Goal: Task Accomplishment & Management: Complete application form

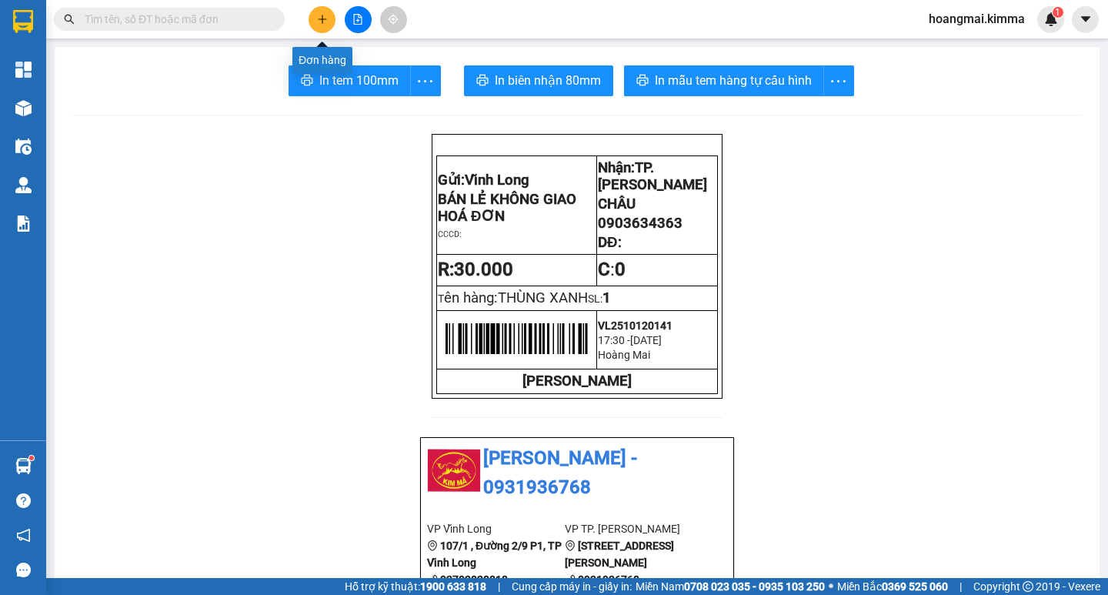
click at [322, 22] on icon "plus" at bounding box center [322, 19] width 1 height 8
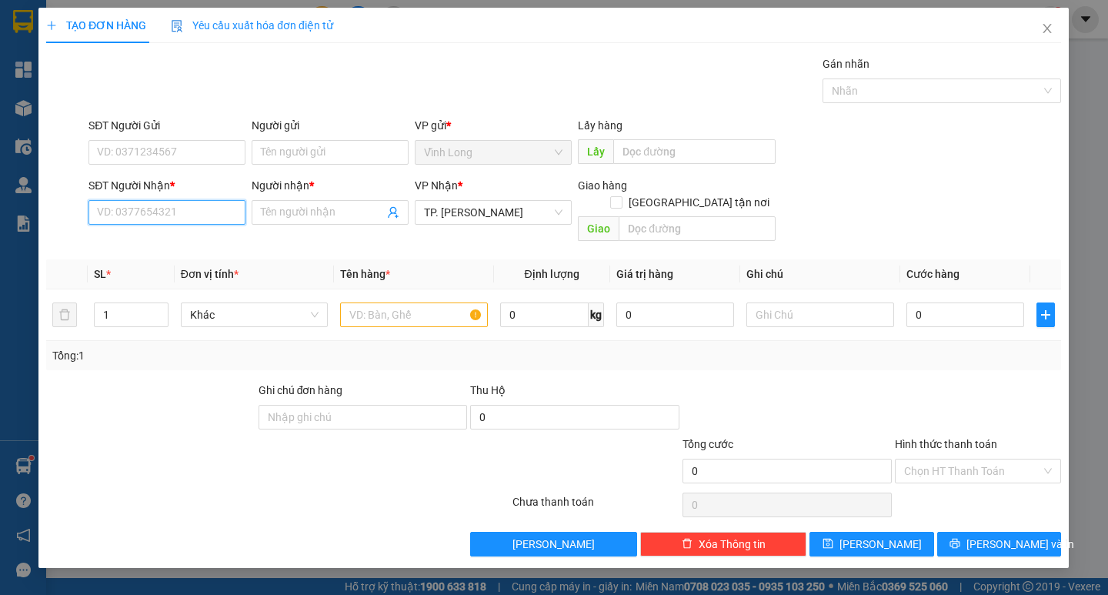
click at [194, 212] on input "SĐT Người Nhận *" at bounding box center [167, 212] width 157 height 25
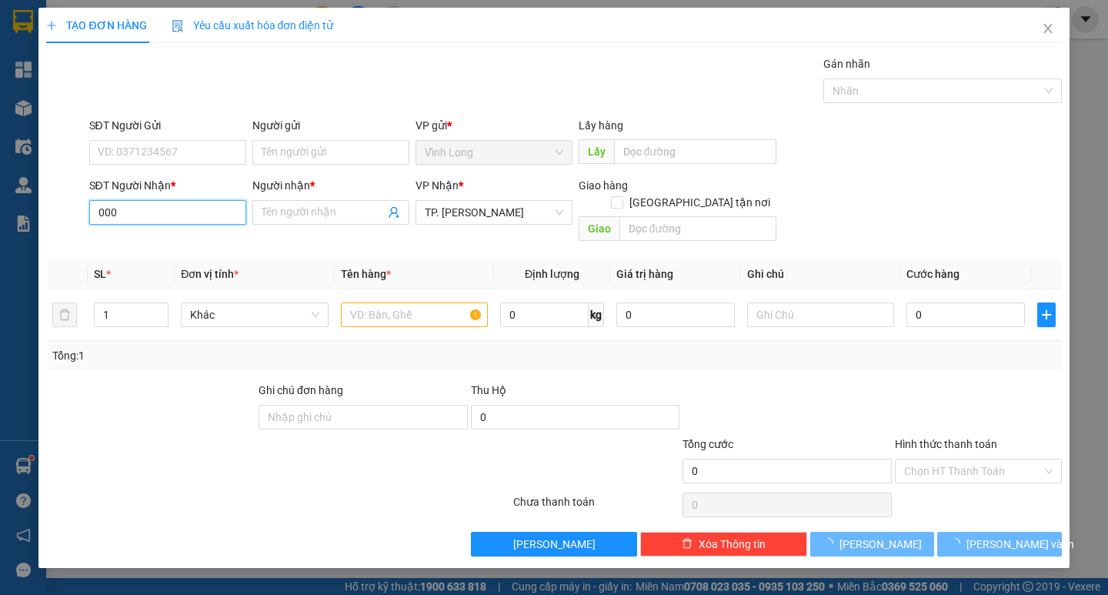
click at [194, 212] on input "000" at bounding box center [167, 212] width 157 height 25
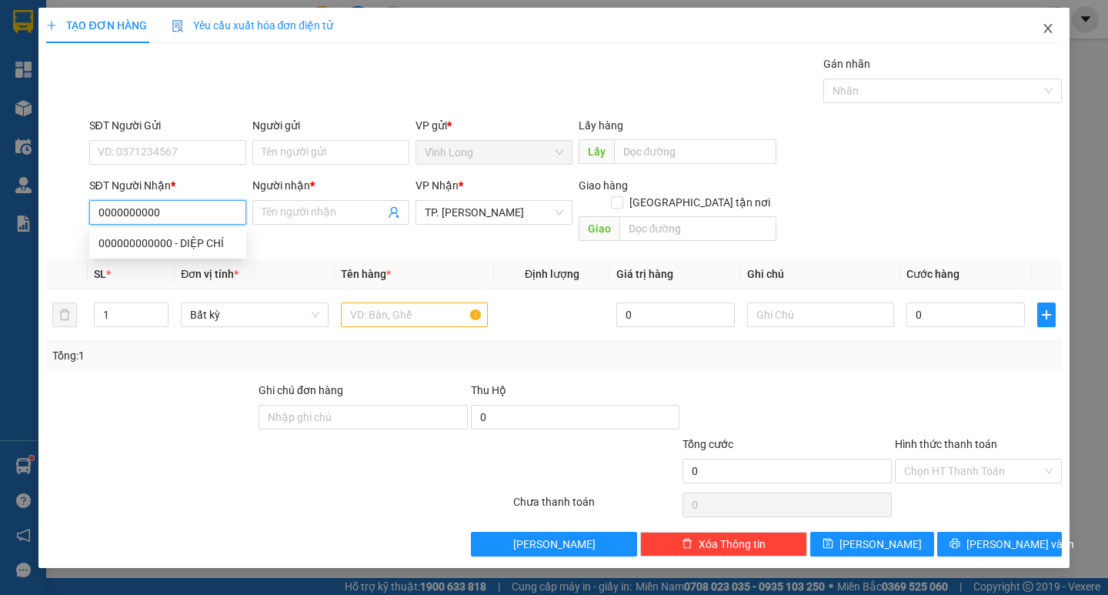
type input "0000000000"
click at [1051, 27] on icon "close" at bounding box center [1048, 28] width 12 height 12
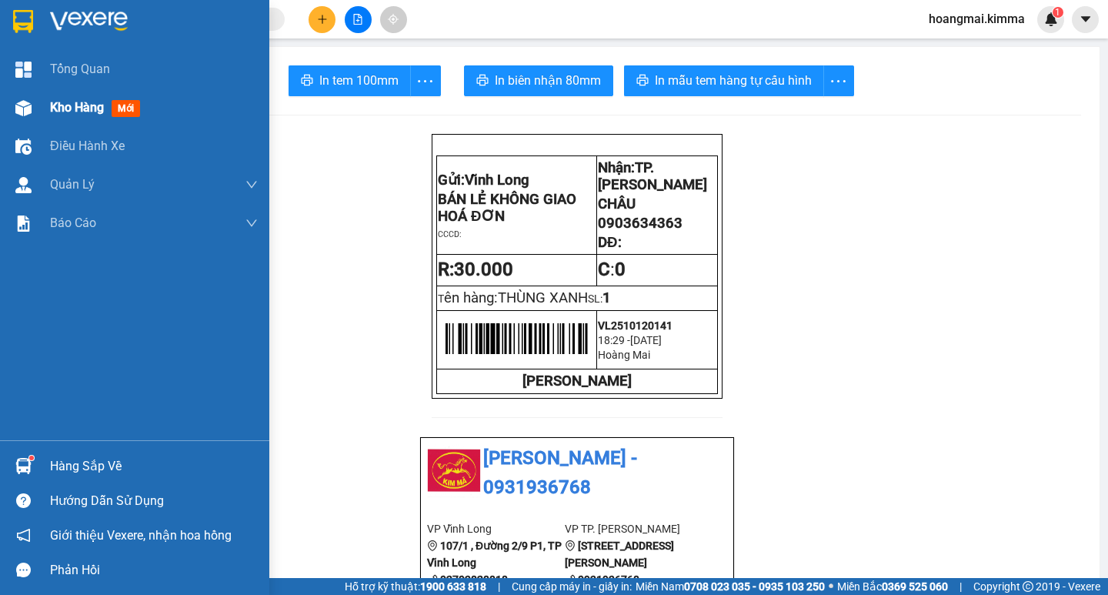
click at [42, 96] on div "Kho hàng mới" at bounding box center [134, 107] width 269 height 38
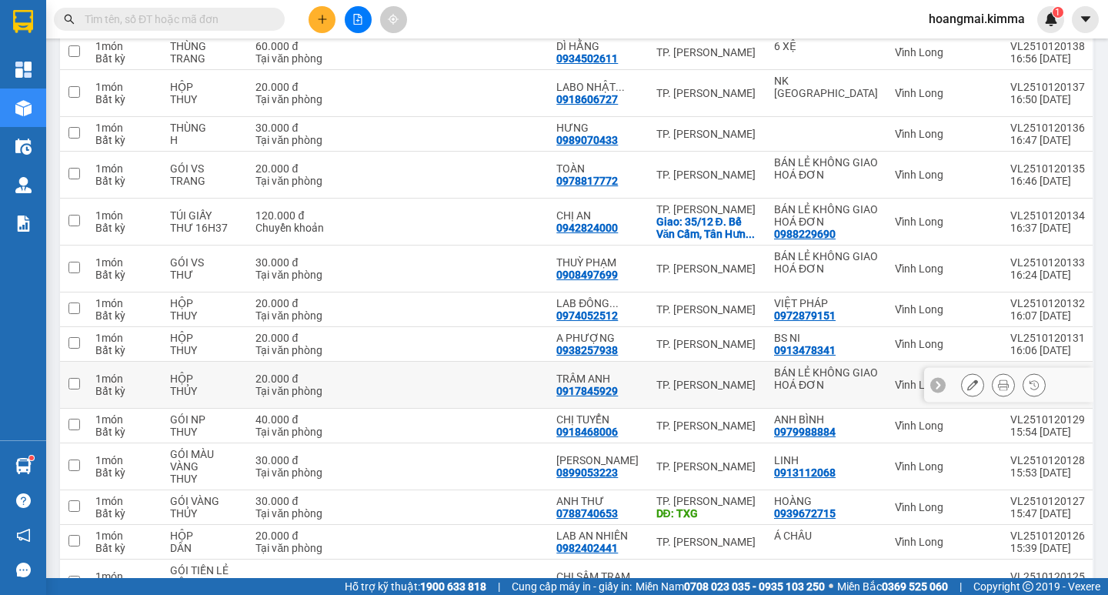
scroll to position [615, 0]
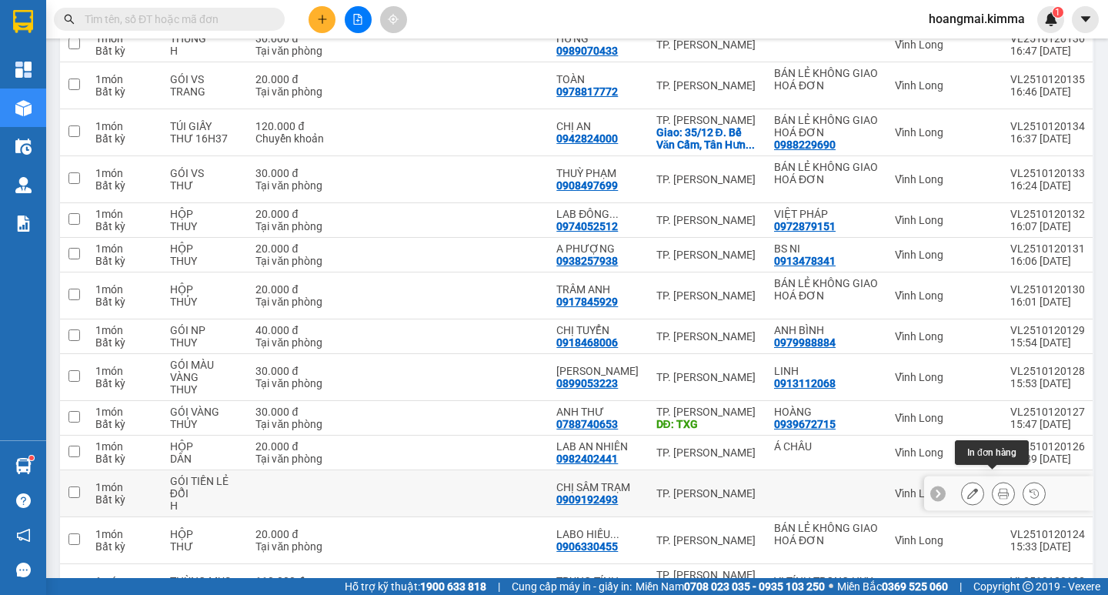
click at [998, 488] on icon at bounding box center [1003, 493] width 11 height 11
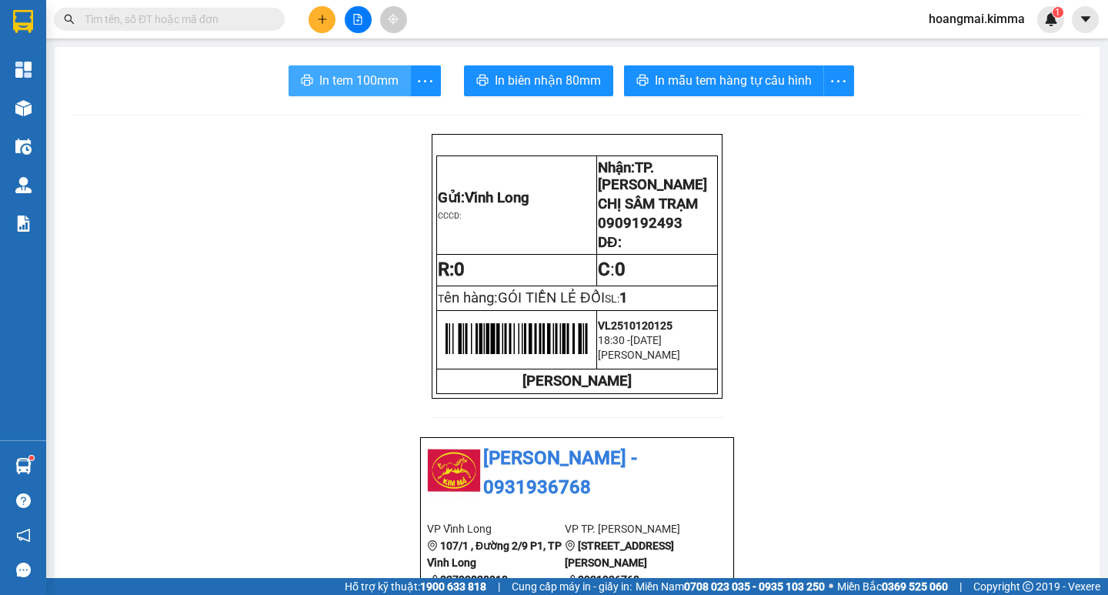
drag, startPoint x: 352, startPoint y: 82, endPoint x: 1014, endPoint y: 43, distance: 663.5
click at [352, 82] on span "In tem 100mm" at bounding box center [358, 80] width 79 height 19
click at [362, 85] on span "In tem 100mm" at bounding box center [358, 80] width 79 height 19
click at [241, 15] on input "text" at bounding box center [176, 19] width 182 height 17
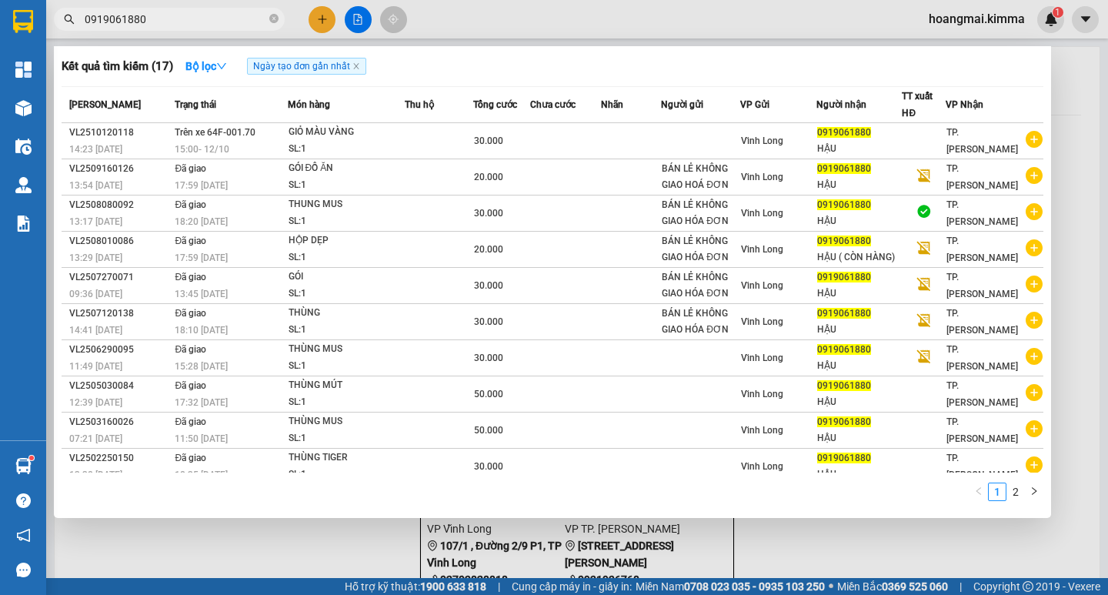
type input "0919061880"
click at [356, 545] on div at bounding box center [554, 297] width 1108 height 595
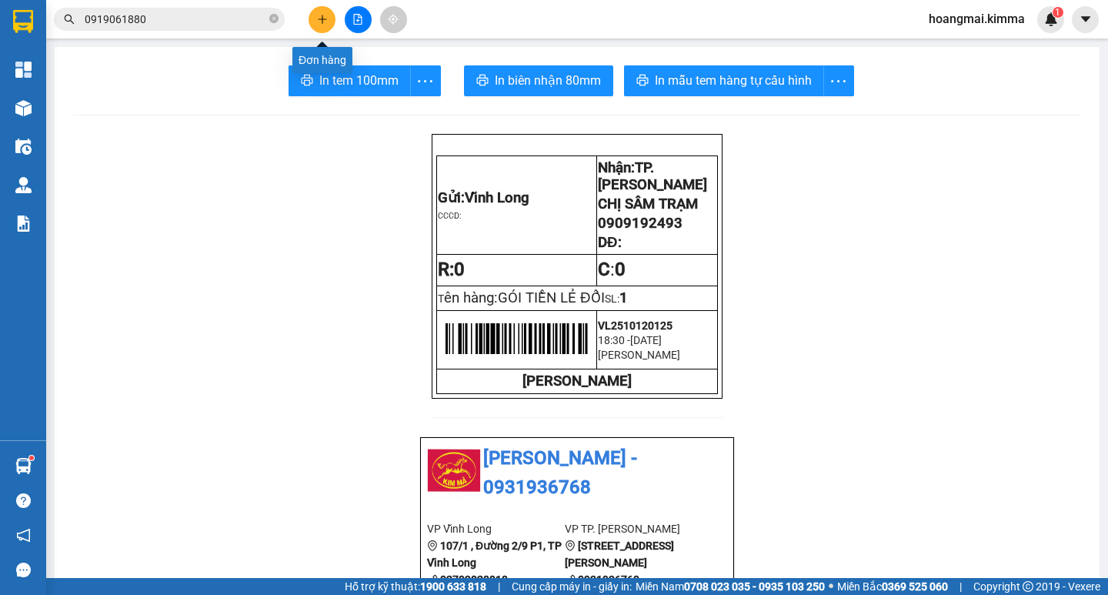
click at [317, 12] on button at bounding box center [321, 19] width 27 height 27
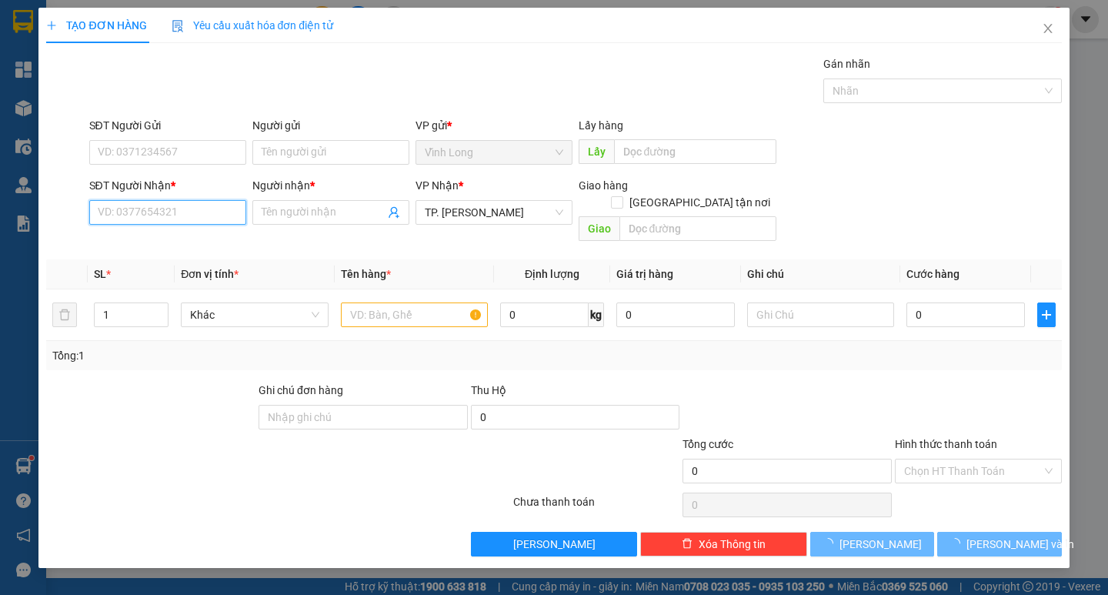
click at [185, 210] on input "SĐT Người Nhận *" at bounding box center [167, 212] width 157 height 25
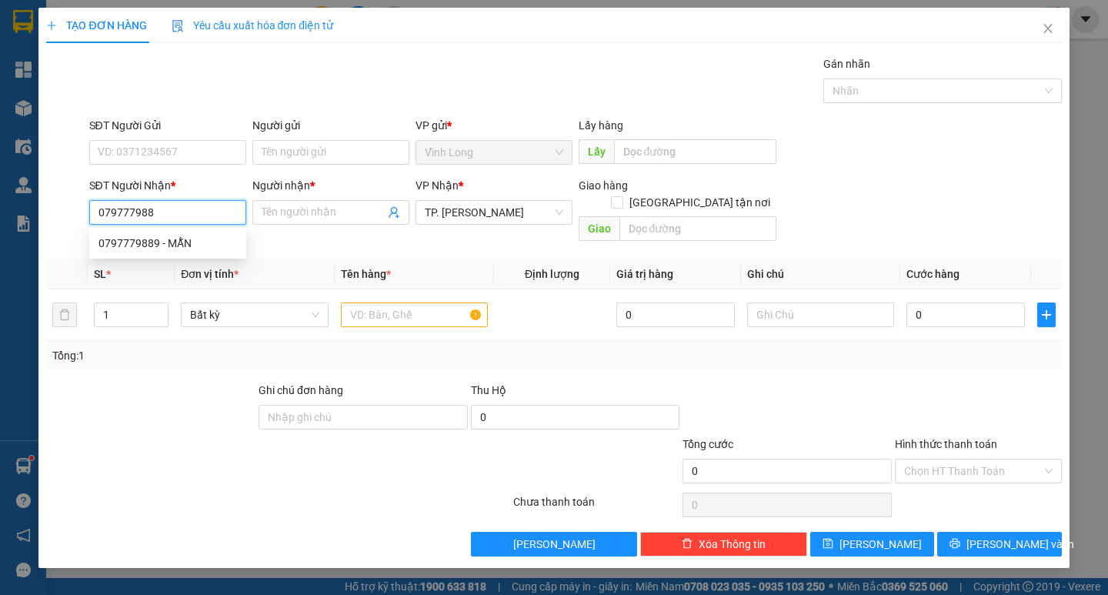
type input "0797779889"
click at [122, 246] on div "0797779889 - MẪN" at bounding box center [167, 243] width 138 height 17
type input "MẪN"
type input "0797779889"
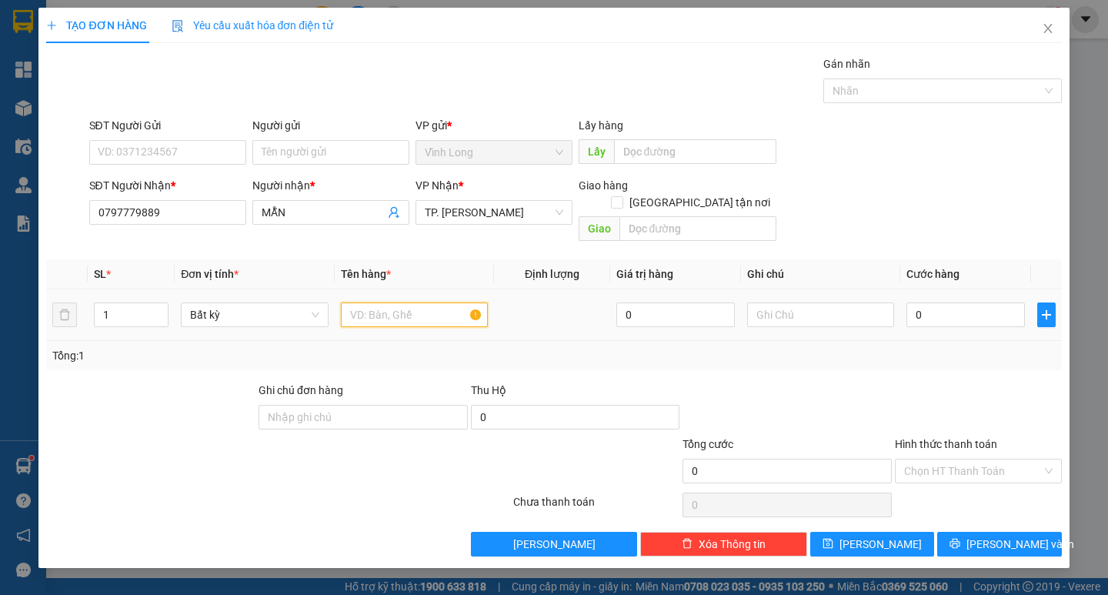
click at [398, 308] on input "text" at bounding box center [414, 314] width 147 height 25
type input "GÓI ĐEN"
type input "0"
type input "THƯ"
type input "3"
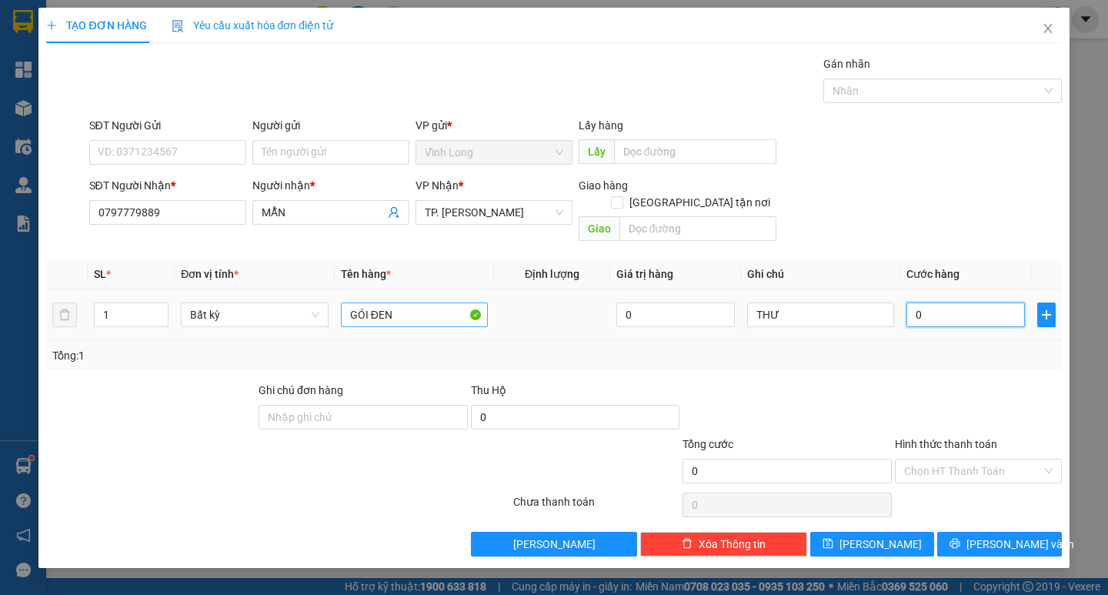
type input "3"
type input "30"
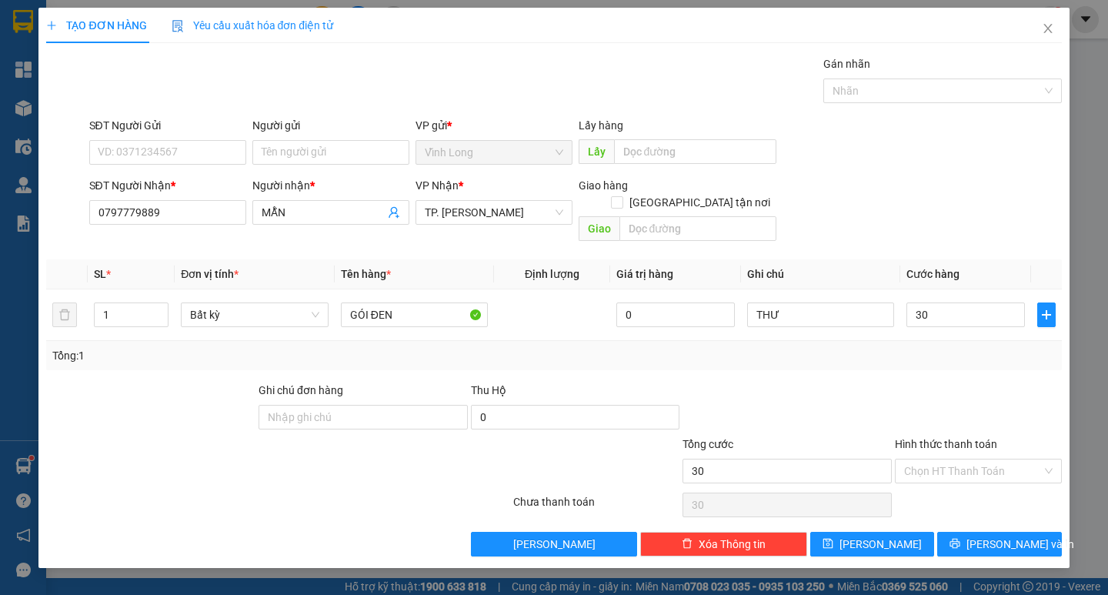
type input "30.000"
click at [358, 165] on div "Người gửi Tên người gửi" at bounding box center [330, 144] width 157 height 54
click at [345, 145] on input "Người gửi" at bounding box center [330, 152] width 157 height 25
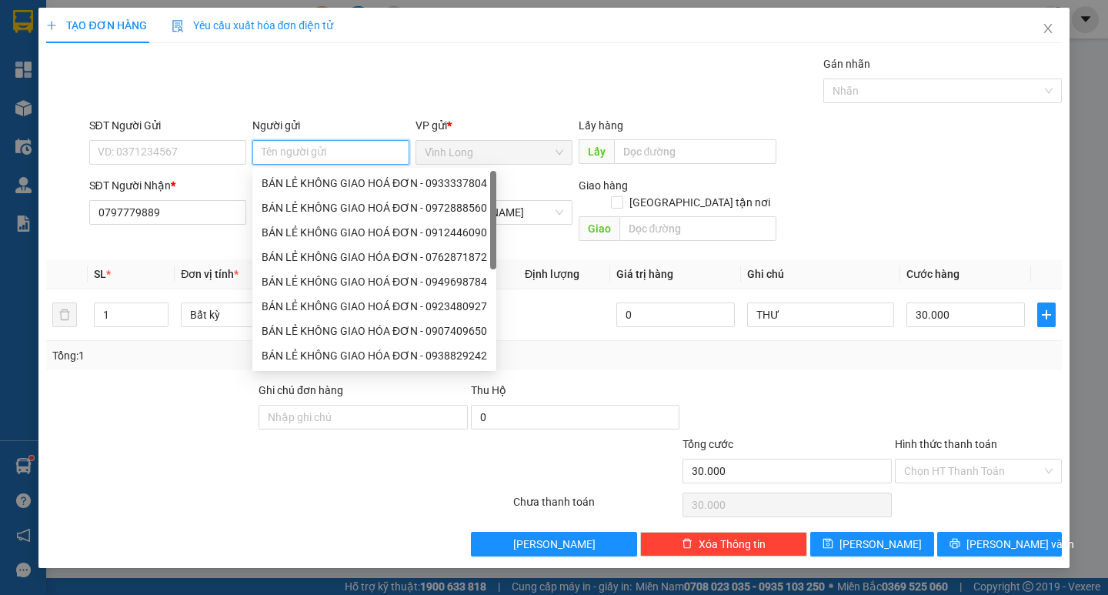
click at [329, 178] on div "BÁN LẺ KHÔNG GIAO HOÁ ĐƠN - 0933337804" at bounding box center [374, 183] width 225 height 17
type input "0933337804"
type input "BÁN LẺ KHÔNG GIAO HOÁ ĐƠN"
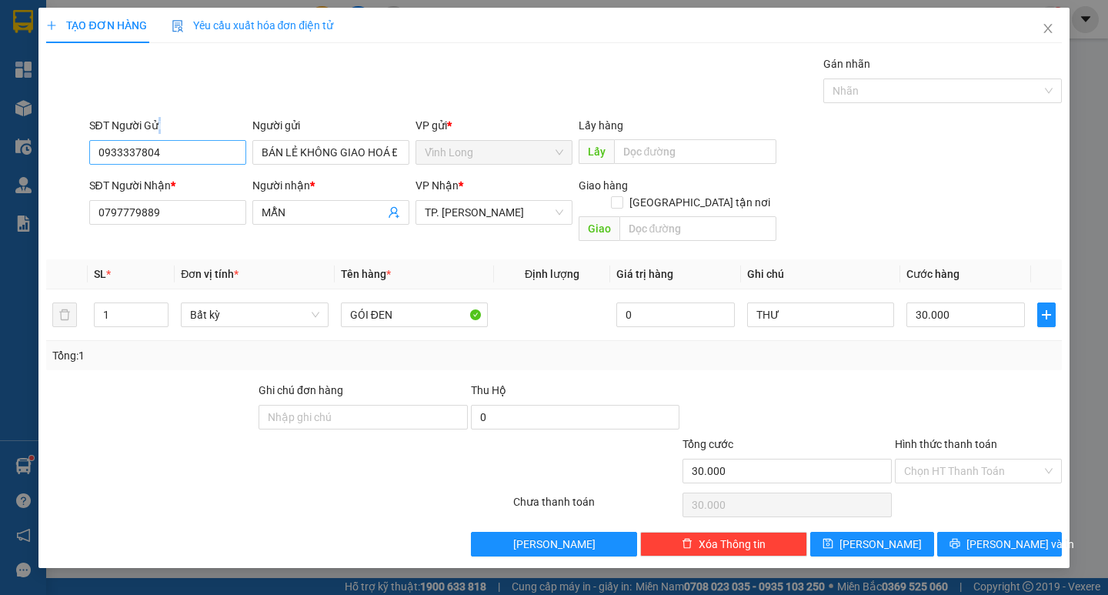
drag, startPoint x: 158, startPoint y: 136, endPoint x: 178, endPoint y: 164, distance: 34.2
click at [178, 164] on div "SĐT Người Gửi 0933337804" at bounding box center [167, 144] width 157 height 54
click at [178, 163] on input "0933337804" at bounding box center [167, 152] width 157 height 25
click at [179, 162] on input "0933337804" at bounding box center [167, 152] width 157 height 25
click at [184, 158] on input "0933337804" at bounding box center [167, 152] width 157 height 25
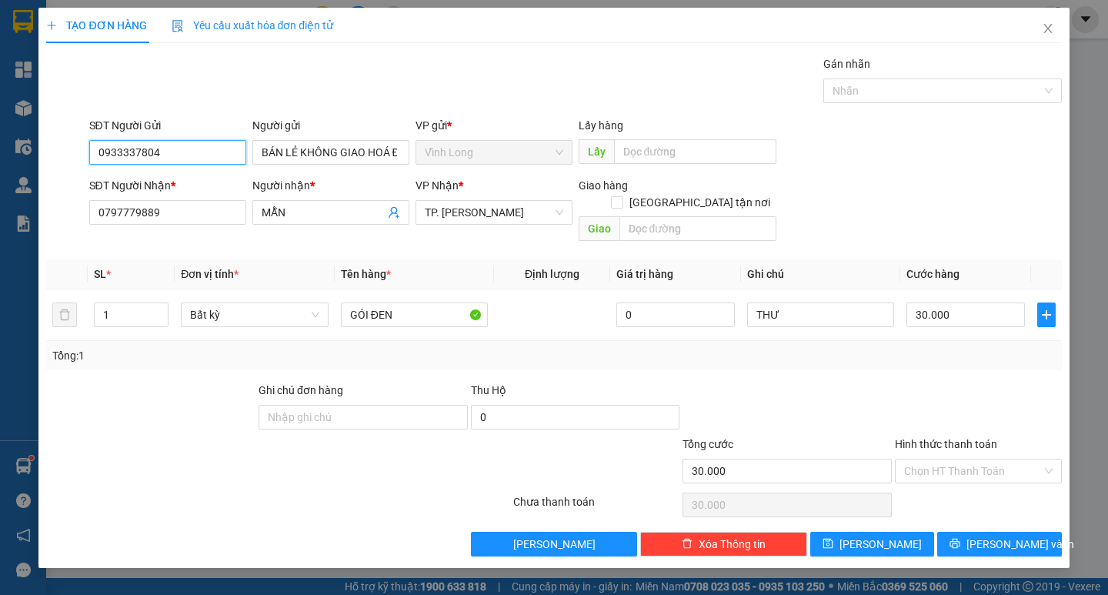
click at [184, 158] on input "0933337804" at bounding box center [167, 152] width 157 height 25
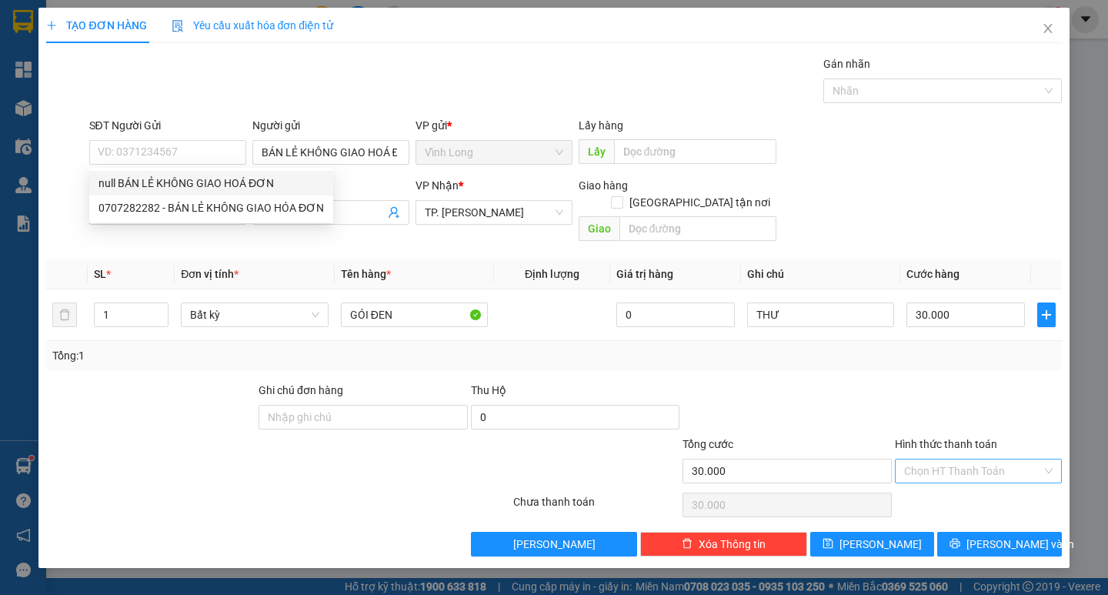
drag, startPoint x: 973, startPoint y: 449, endPoint x: 974, endPoint y: 465, distance: 16.2
click at [974, 459] on input "Hình thức thanh toán" at bounding box center [973, 470] width 138 height 23
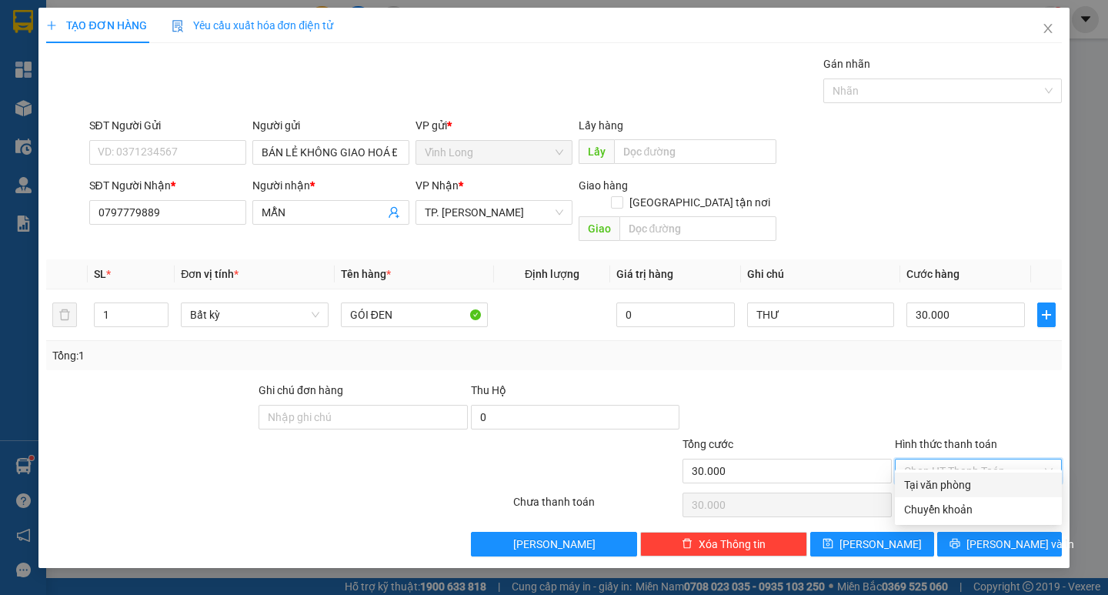
click at [977, 483] on div "Tại văn phòng" at bounding box center [978, 484] width 148 height 17
type input "0"
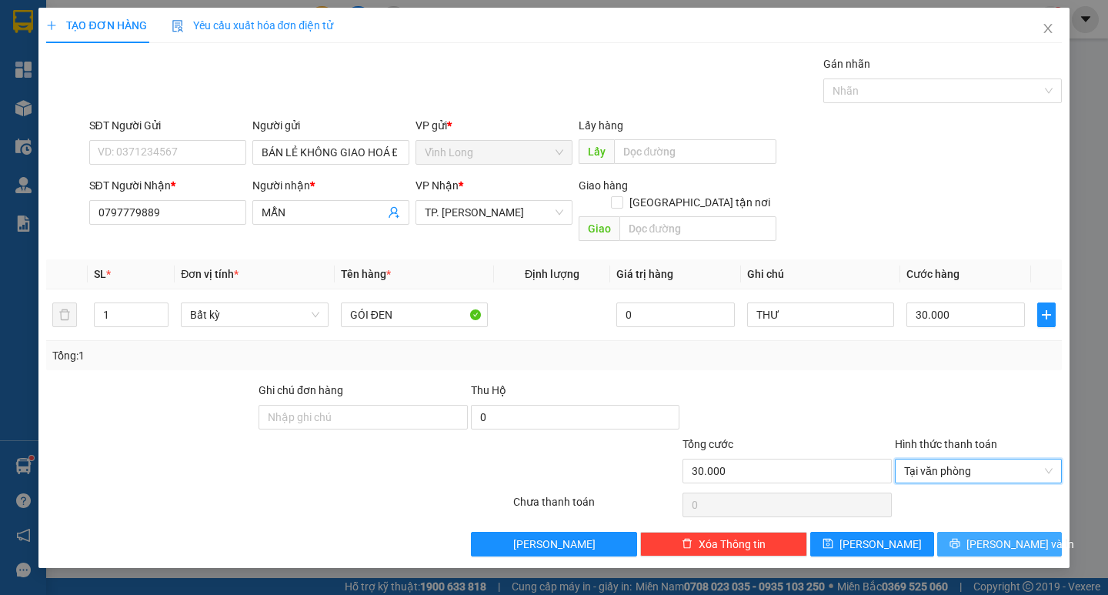
click at [995, 535] on span "[PERSON_NAME] và In" at bounding box center [1020, 543] width 108 height 17
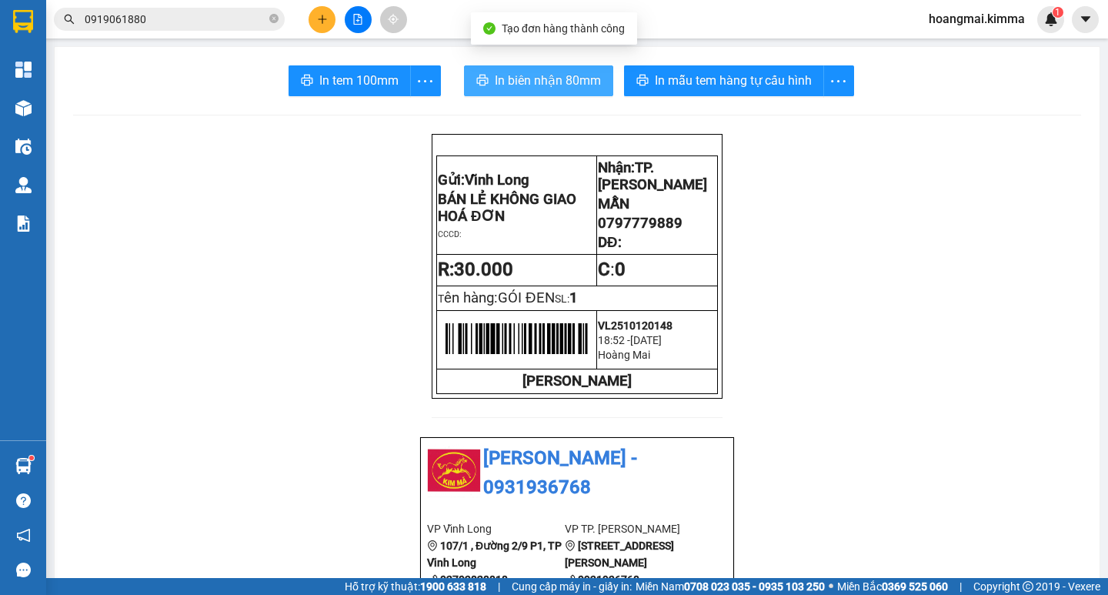
click at [523, 80] on span "In biên nhận 80mm" at bounding box center [548, 80] width 106 height 19
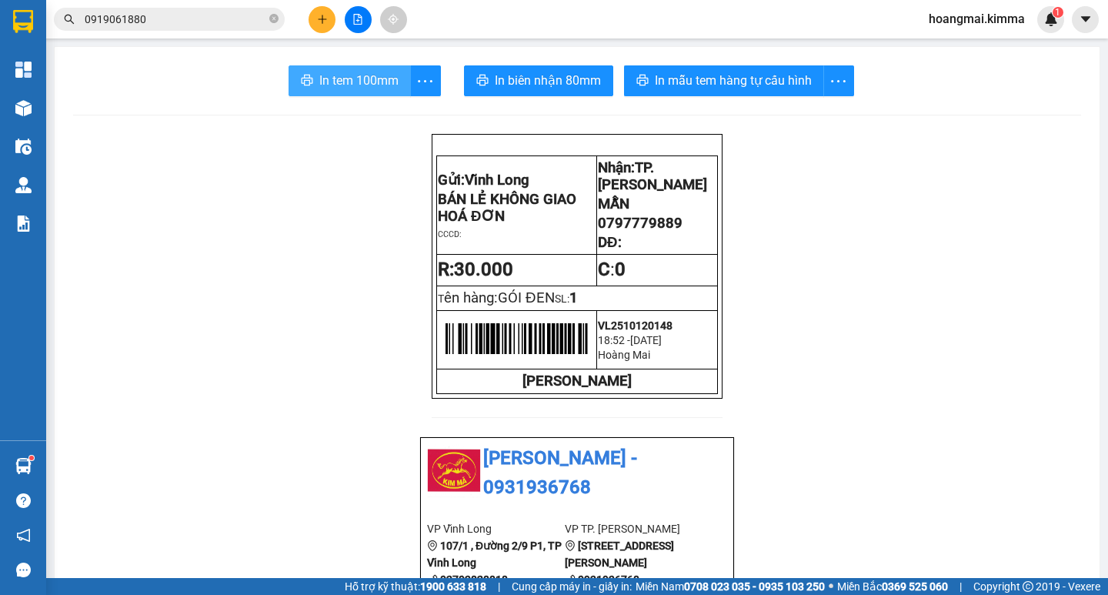
click at [324, 85] on span "In tem 100mm" at bounding box center [358, 80] width 79 height 19
click at [328, 24] on button at bounding box center [321, 19] width 27 height 27
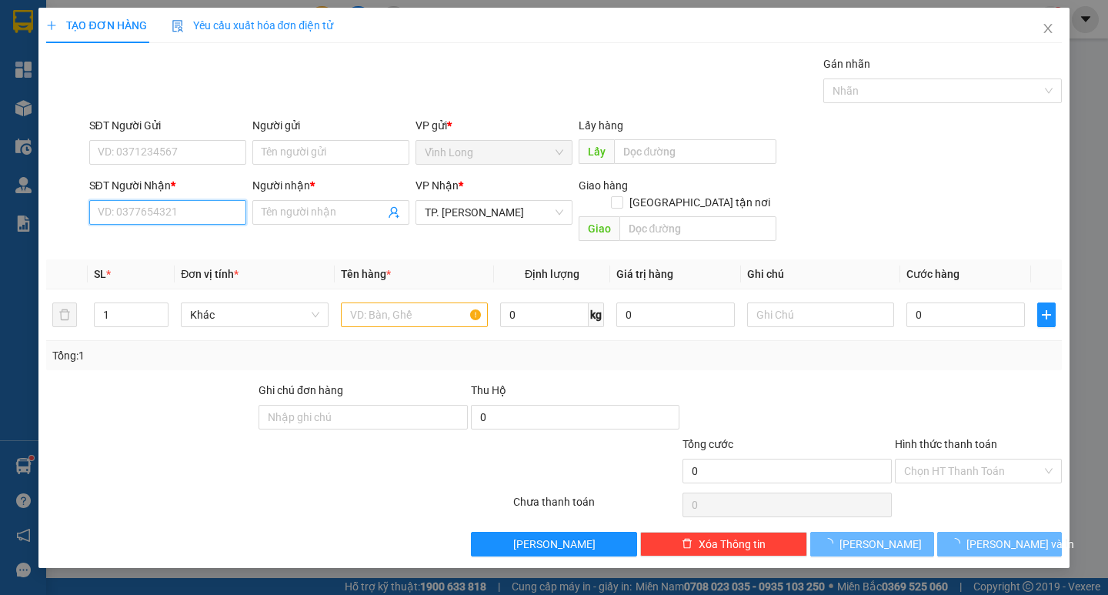
click at [182, 217] on input "SĐT Người Nhận *" at bounding box center [167, 212] width 157 height 25
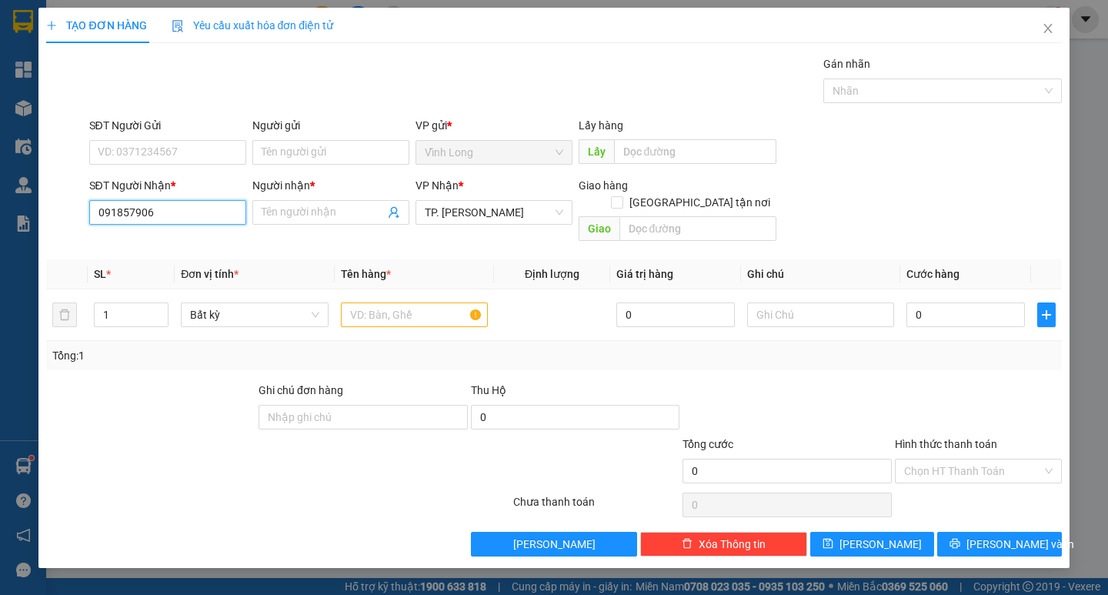
type input "0918579067"
click at [202, 242] on div "0918579067 - [PERSON_NAME]" at bounding box center [174, 243] width 152 height 17
type input "[PERSON_NAME]"
type input "0918579067"
click at [327, 156] on input "Người gửi" at bounding box center [330, 152] width 157 height 25
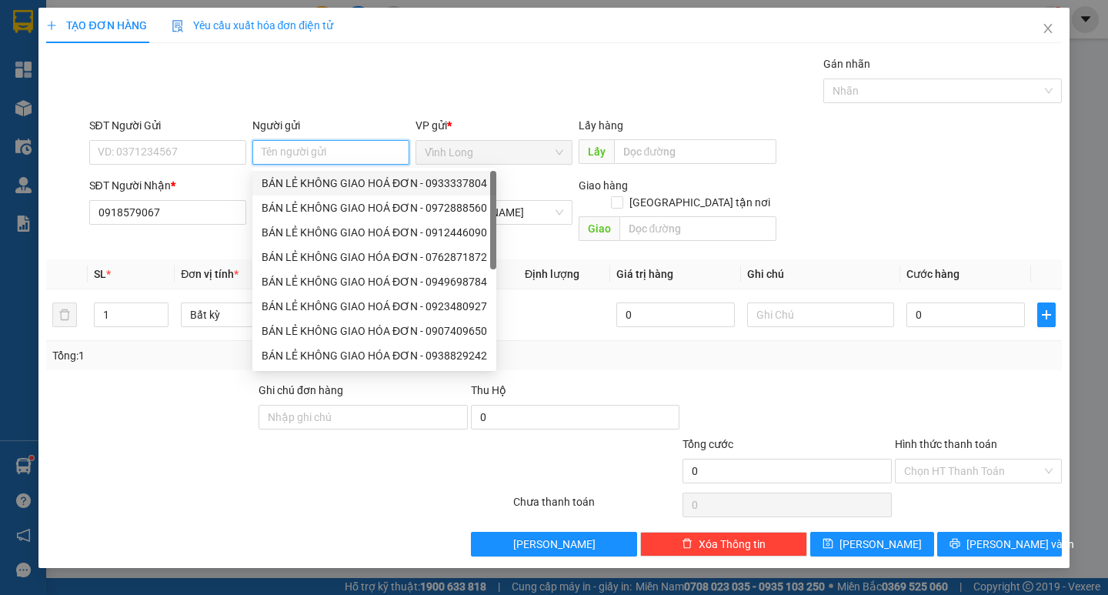
click at [303, 185] on div "BÁN LẺ KHÔNG GIAO HOÁ ĐƠN - 0933337804" at bounding box center [374, 183] width 225 height 17
type input "0933337804"
type input "BÁN LẺ KHÔNG GIAO HOÁ ĐƠN"
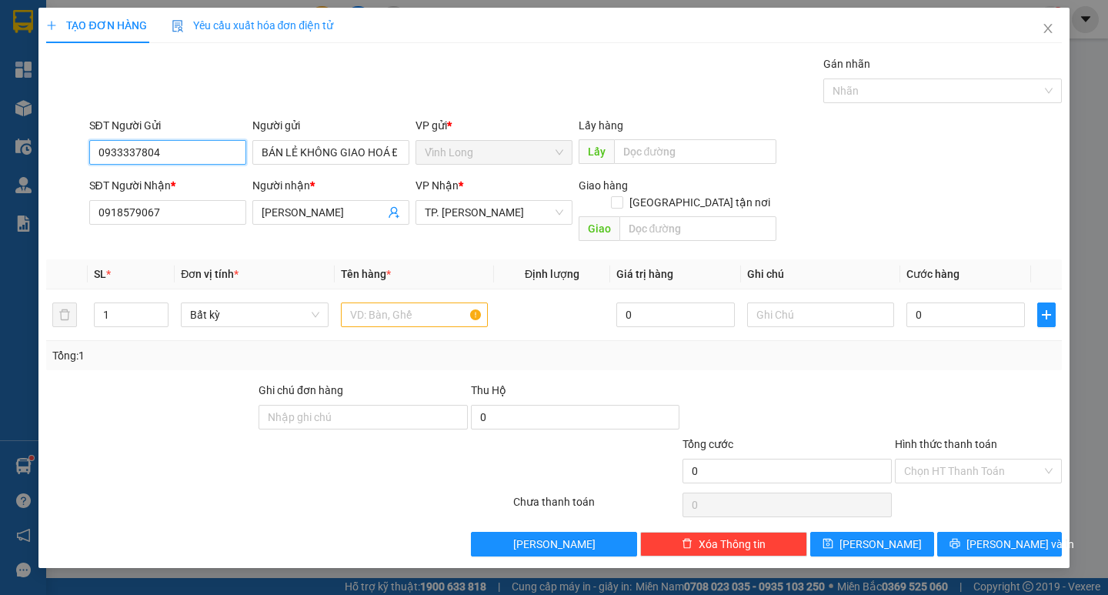
click at [216, 159] on input "0933337804" at bounding box center [167, 152] width 157 height 25
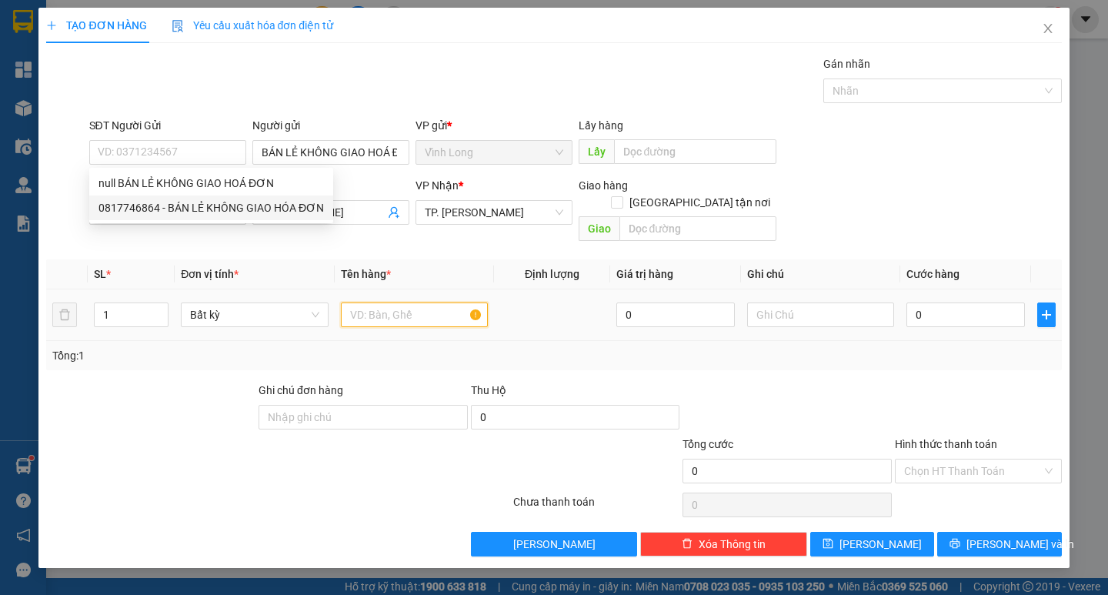
click at [425, 302] on input "text" at bounding box center [414, 314] width 147 height 25
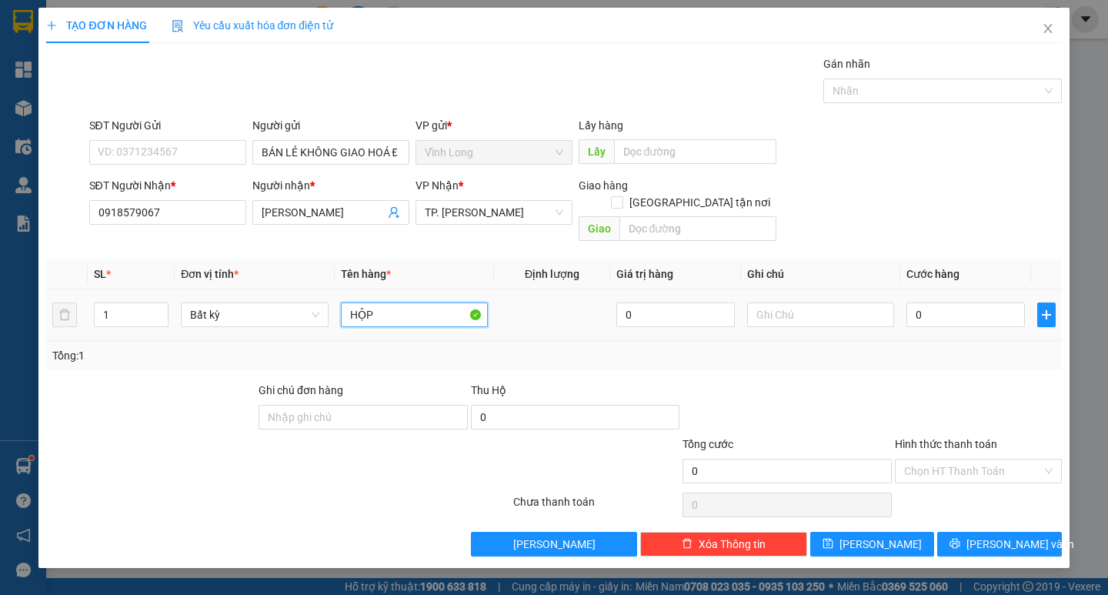
type input "HỘP"
type input "THƯ"
type input "2"
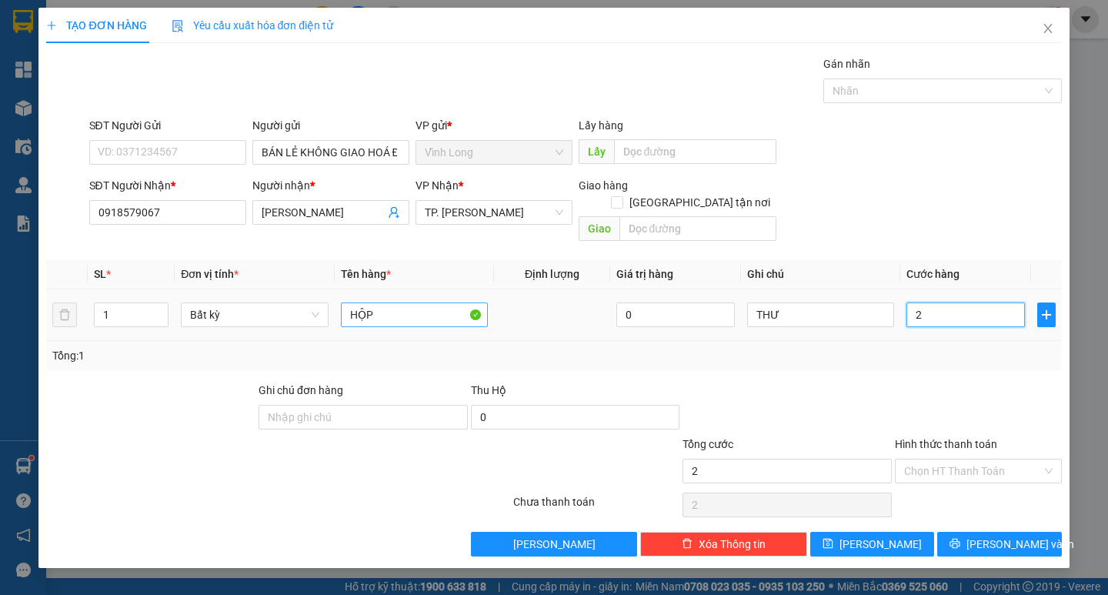
type input "20"
type input "20.000"
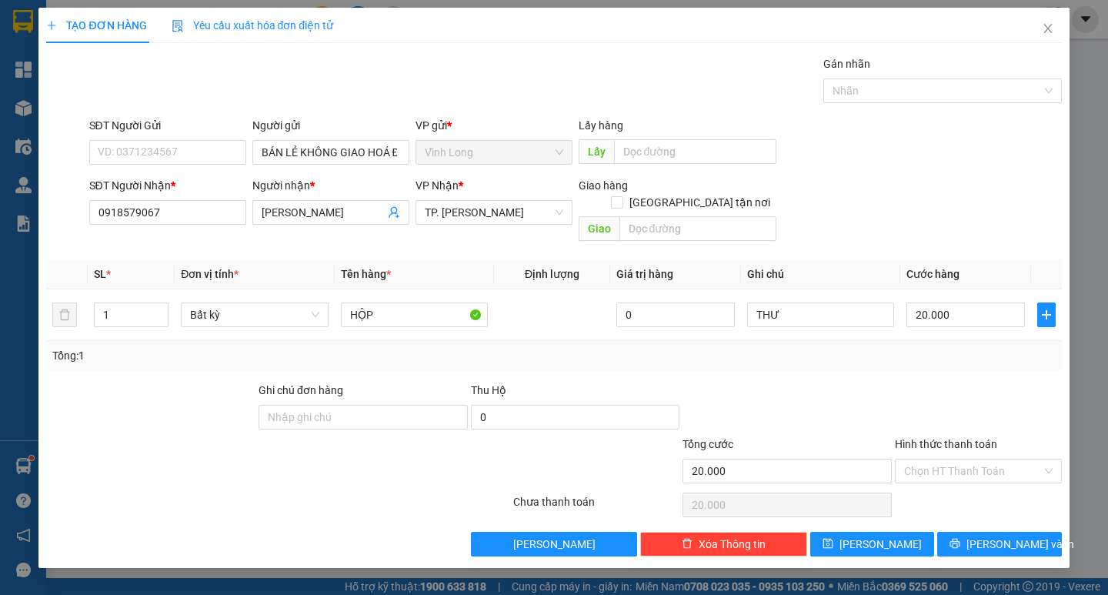
click at [1031, 462] on input "Hình thức thanh toán" at bounding box center [973, 470] width 138 height 23
click at [1008, 480] on div "Tại văn phòng" at bounding box center [978, 484] width 148 height 17
type input "0"
click at [998, 535] on span "[PERSON_NAME] và In" at bounding box center [1020, 543] width 108 height 17
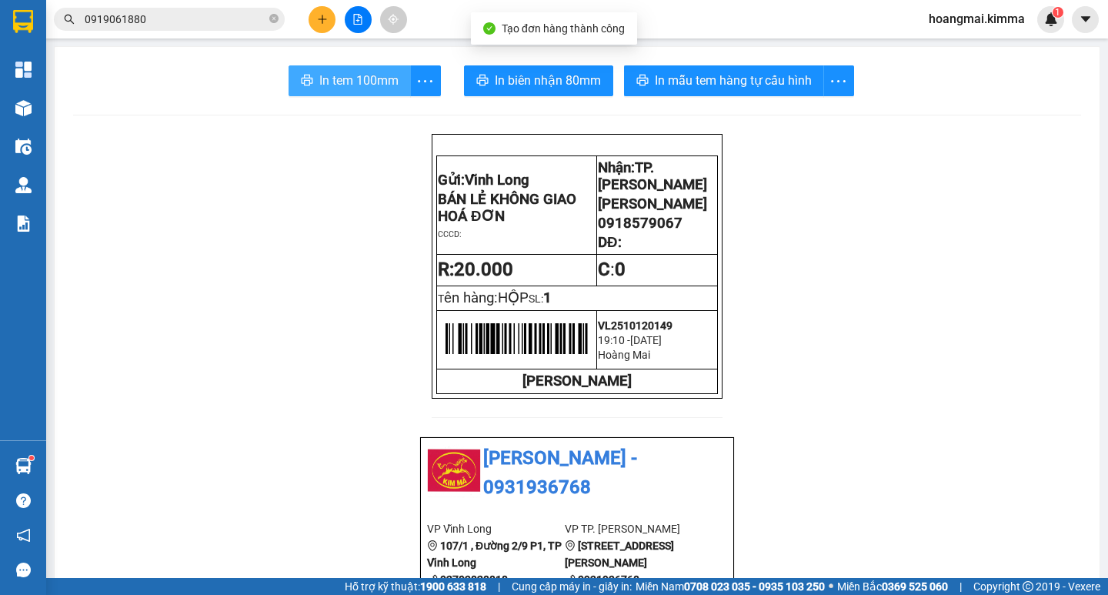
click at [372, 73] on span "In tem 100mm" at bounding box center [358, 80] width 79 height 19
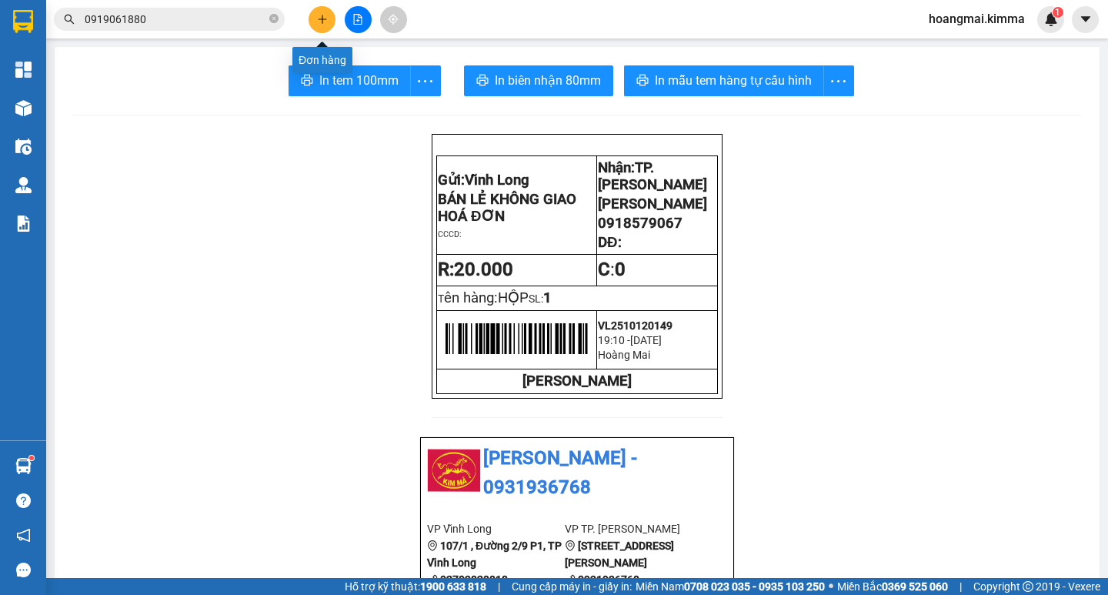
click at [328, 25] on button at bounding box center [321, 19] width 27 height 27
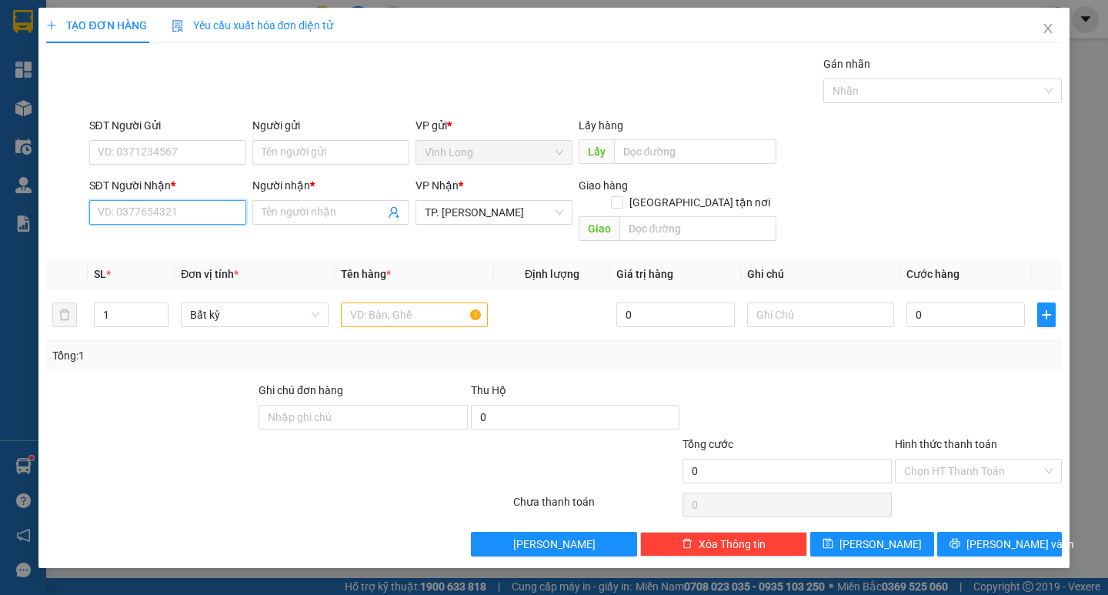
click at [188, 224] on input "SĐT Người Nhận *" at bounding box center [167, 212] width 157 height 25
click at [1052, 24] on icon "close" at bounding box center [1048, 28] width 12 height 12
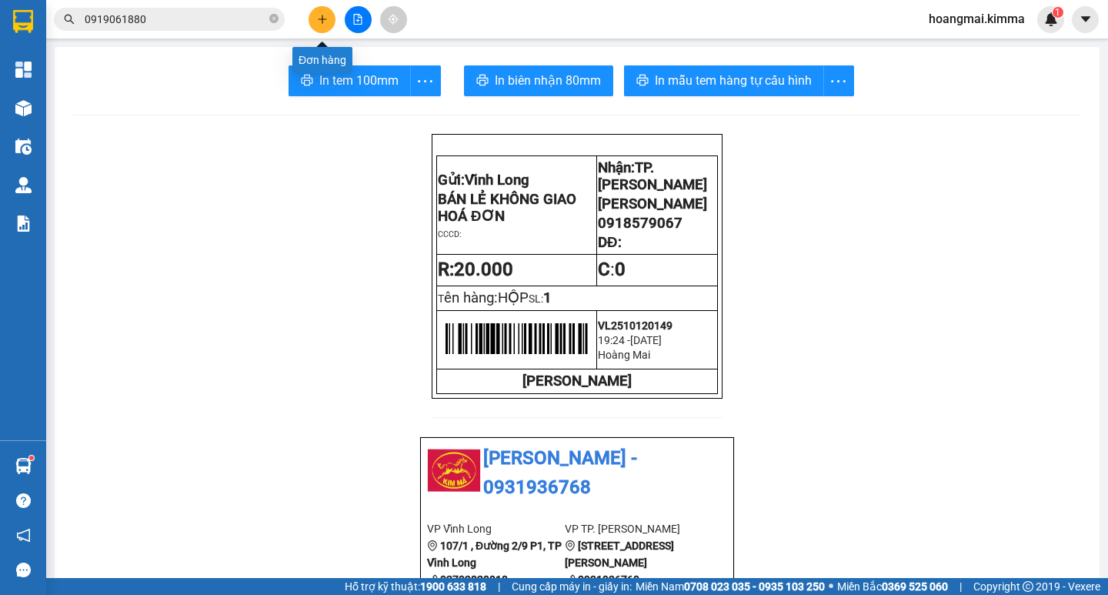
click at [315, 18] on button at bounding box center [321, 19] width 27 height 27
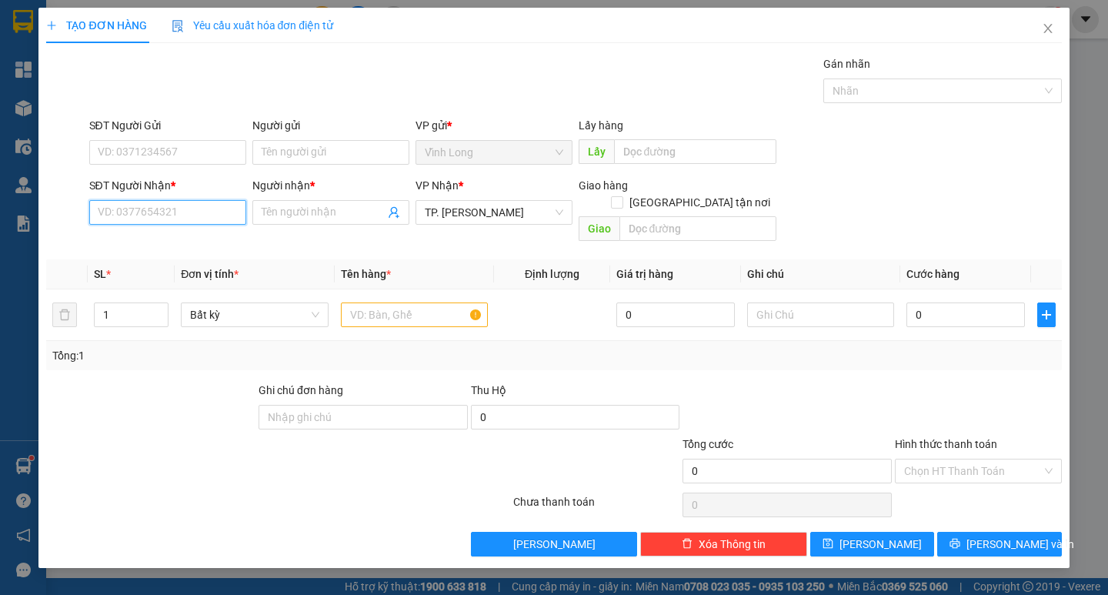
click at [208, 222] on input "SĐT Người Nhận *" at bounding box center [167, 212] width 157 height 25
click at [211, 209] on input "SĐT Người Nhận *" at bounding box center [167, 212] width 157 height 25
type input "0374194339"
click at [282, 216] on input "Người nhận *" at bounding box center [323, 212] width 123 height 17
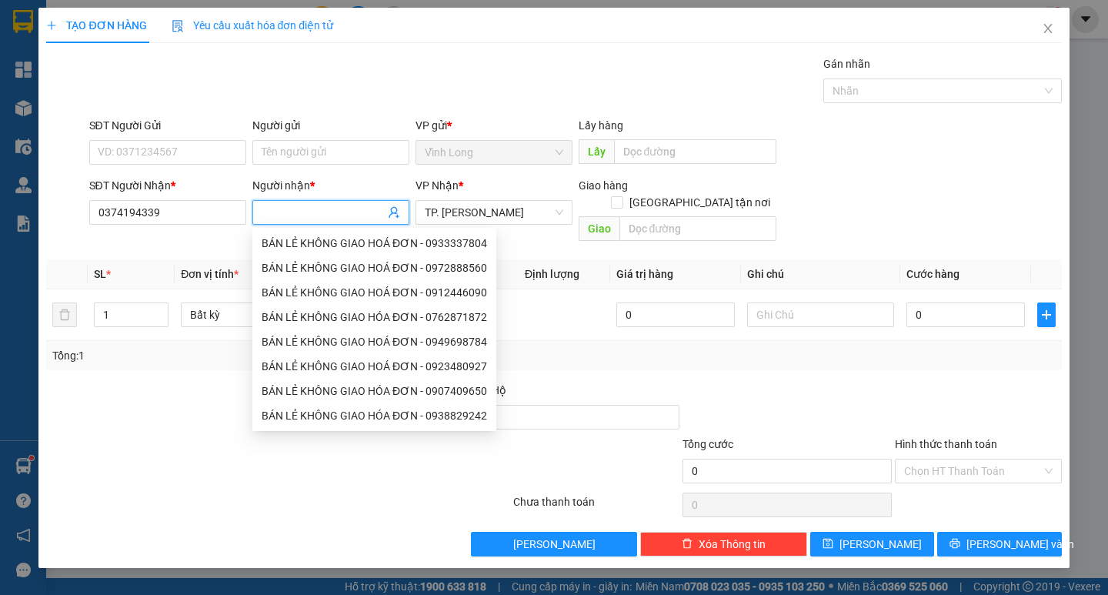
click at [282, 216] on input "Người nhận *" at bounding box center [323, 212] width 123 height 17
click at [928, 302] on input "0" at bounding box center [965, 314] width 118 height 25
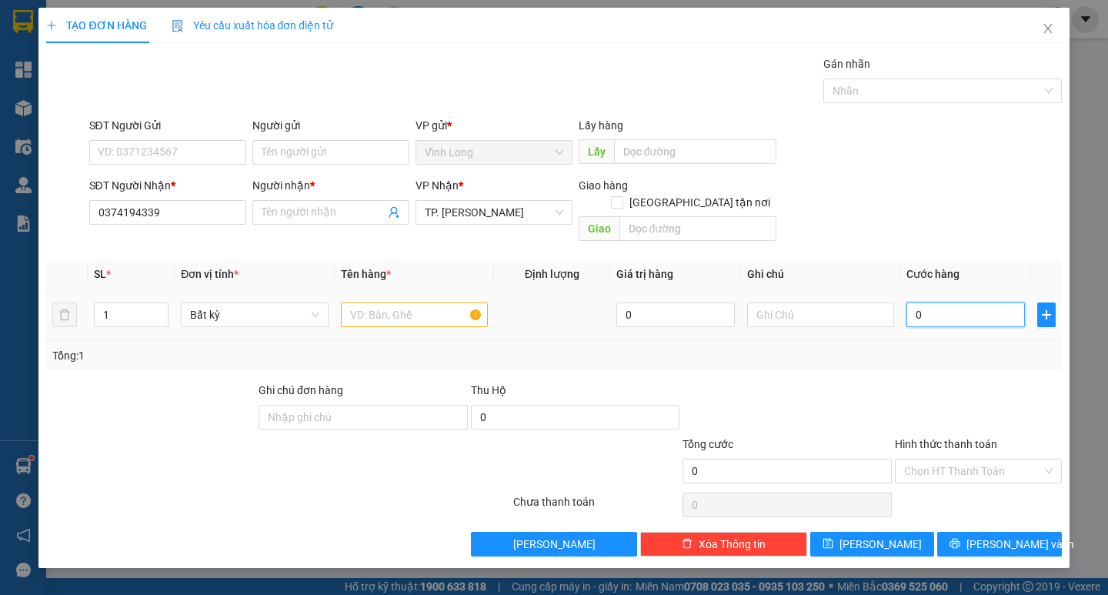
type input "0"
click at [161, 306] on span "up" at bounding box center [159, 310] width 9 height 9
type input "3"
click at [161, 306] on span "up" at bounding box center [159, 310] width 9 height 9
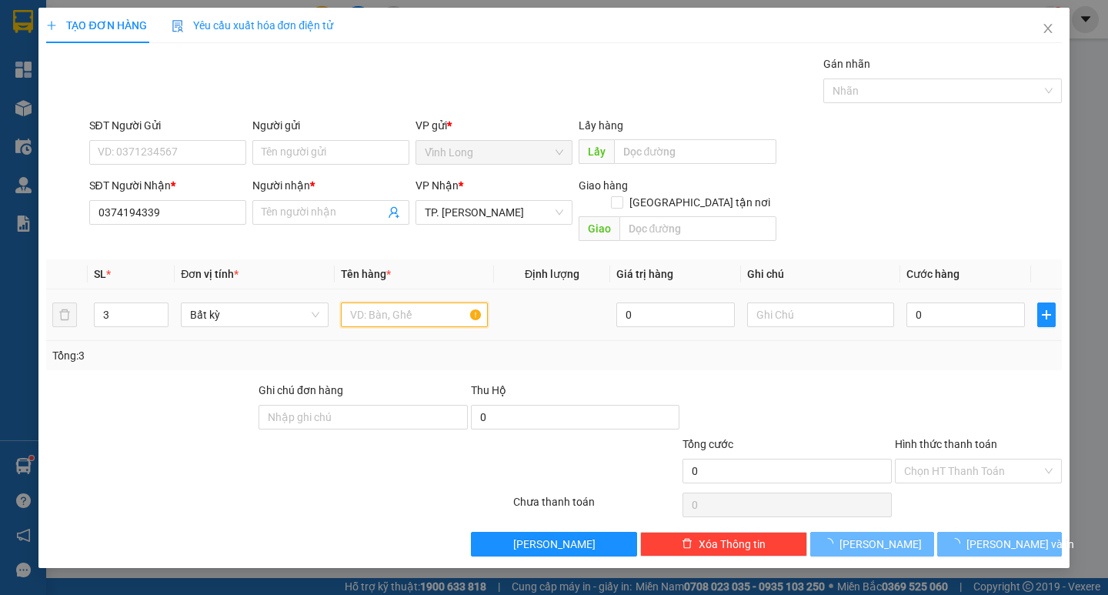
click at [393, 303] on input "text" at bounding box center [414, 314] width 147 height 25
click at [389, 302] on input "text" at bounding box center [414, 314] width 147 height 25
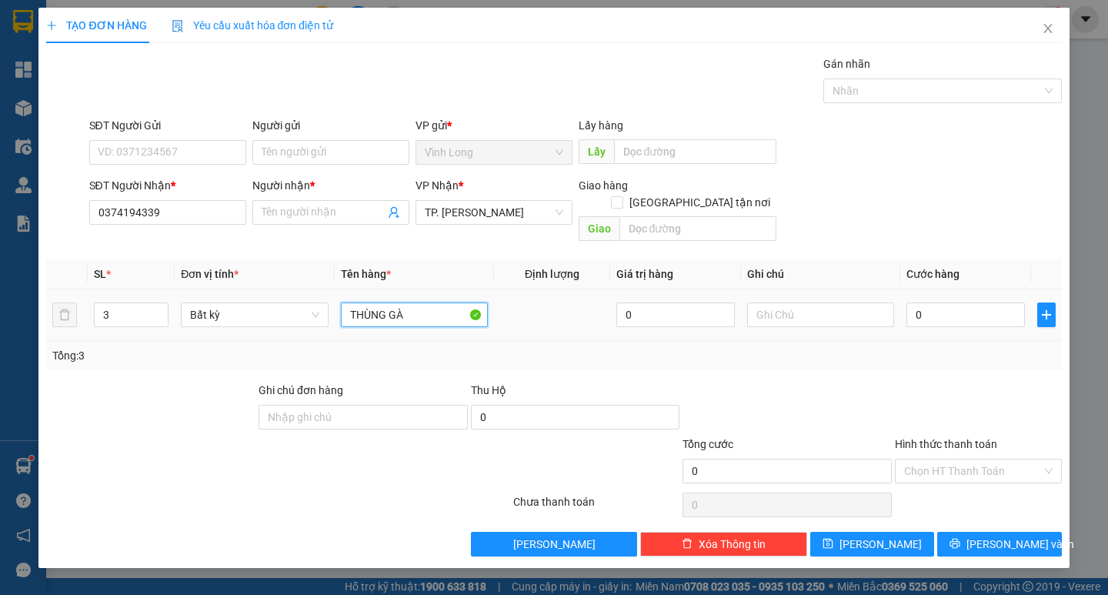
type input "THÙNG GÀ"
type input "THƯ"
type input "1"
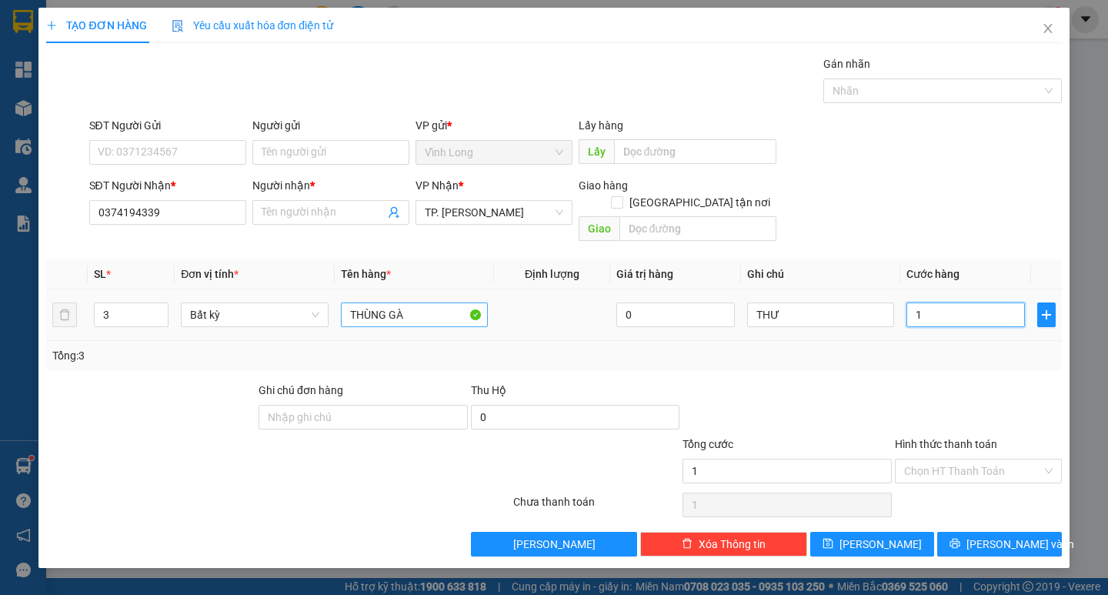
type input "12"
type input "120"
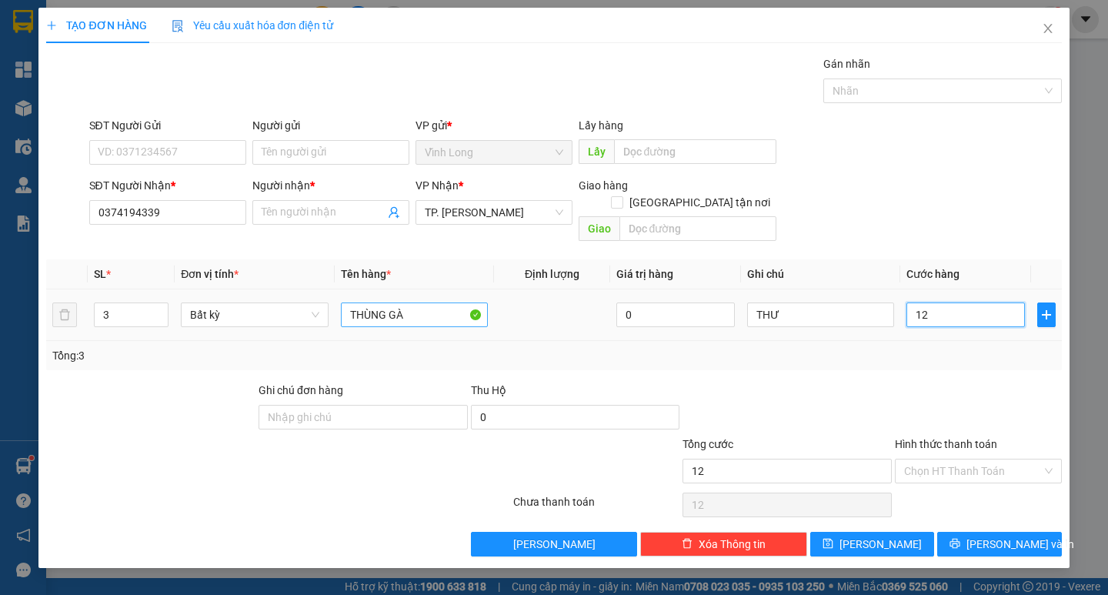
type input "120"
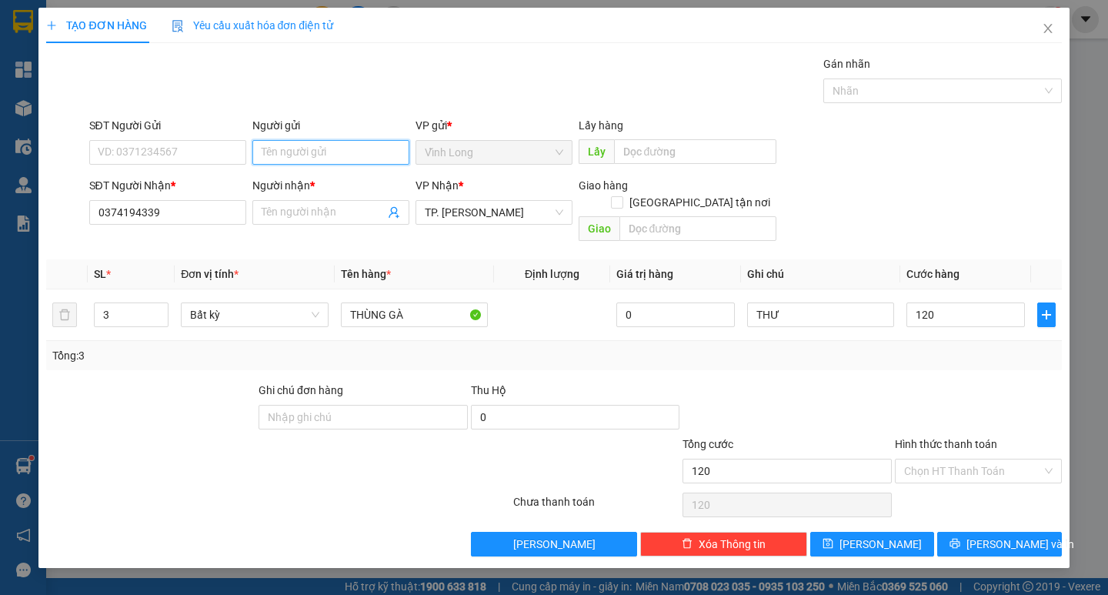
type input "120.000"
click at [297, 162] on input "Người gửi" at bounding box center [330, 152] width 157 height 25
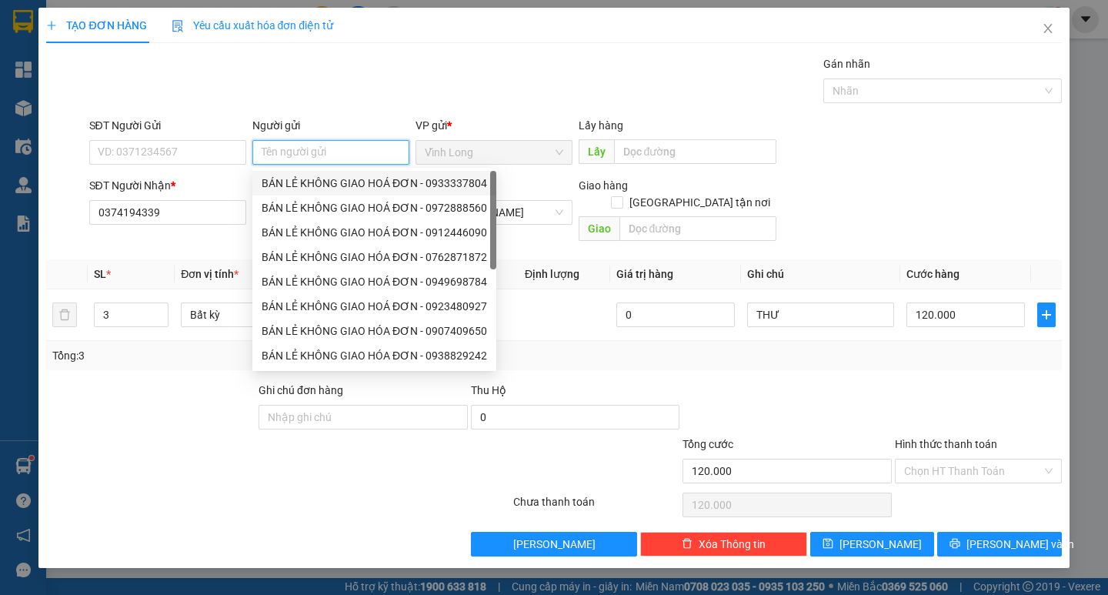
click at [305, 185] on div "BÁN LẺ KHÔNG GIAO HOÁ ĐƠN - 0933337804" at bounding box center [374, 183] width 225 height 17
type input "0933337804"
type input "BÁN LẺ KHÔNG GIAO HOÁ ĐƠN"
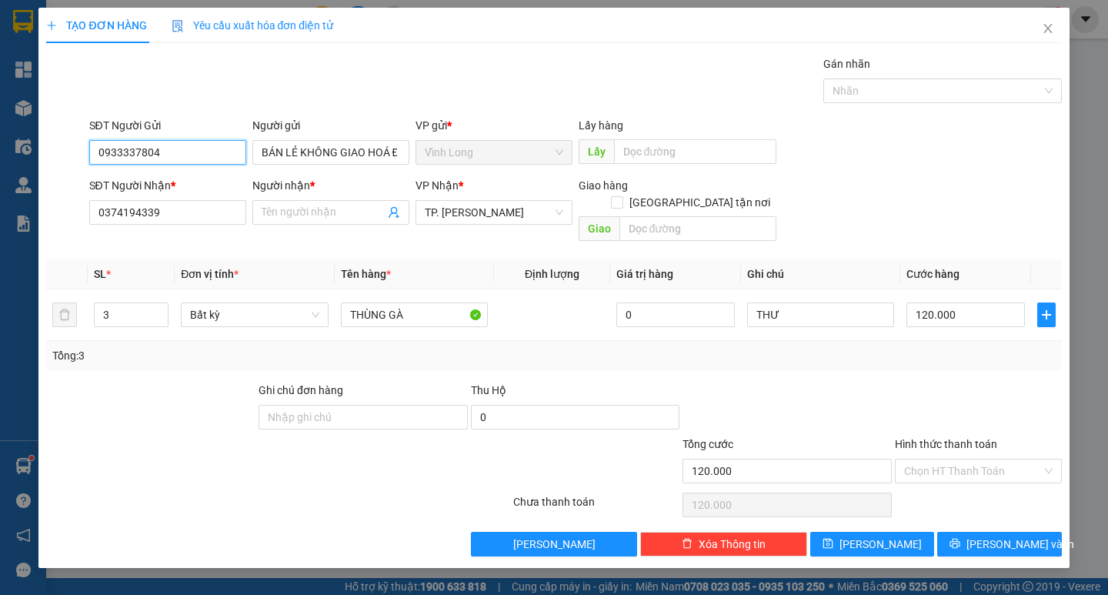
click at [221, 146] on input "0933337804" at bounding box center [167, 152] width 157 height 25
click at [788, 388] on div at bounding box center [787, 409] width 212 height 54
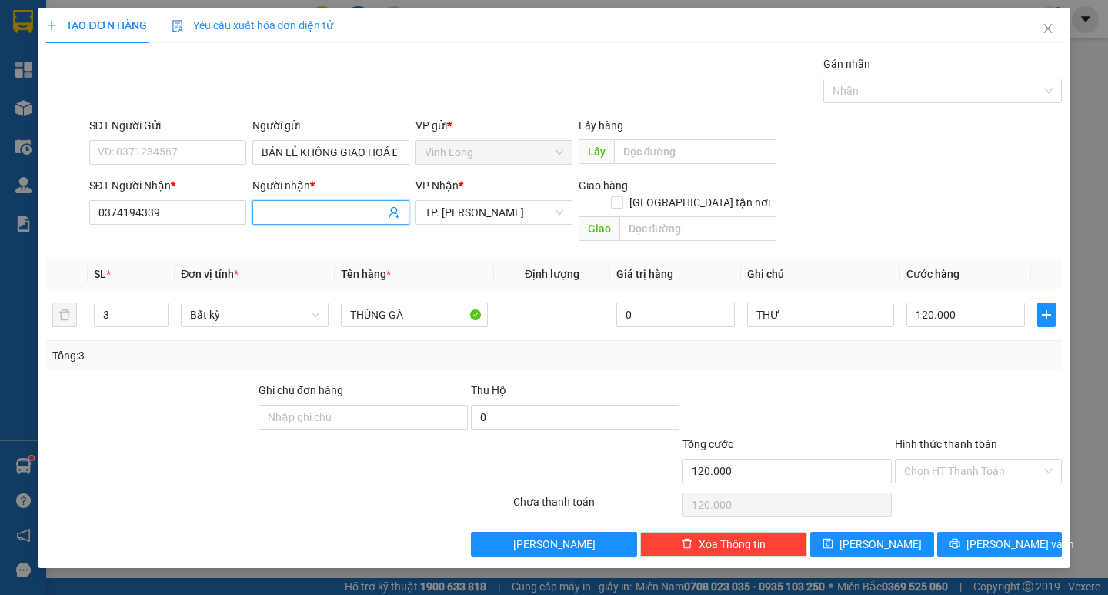
click at [288, 217] on input "Người nhận *" at bounding box center [323, 212] width 123 height 17
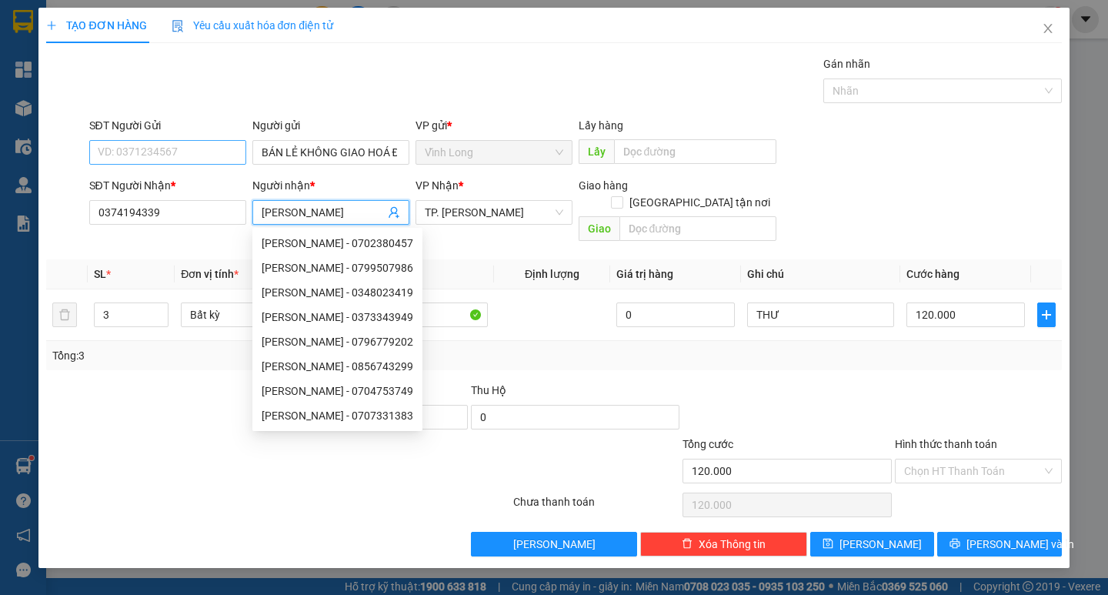
type input "[PERSON_NAME]"
click at [198, 152] on input "SĐT Người Gửi" at bounding box center [167, 152] width 157 height 25
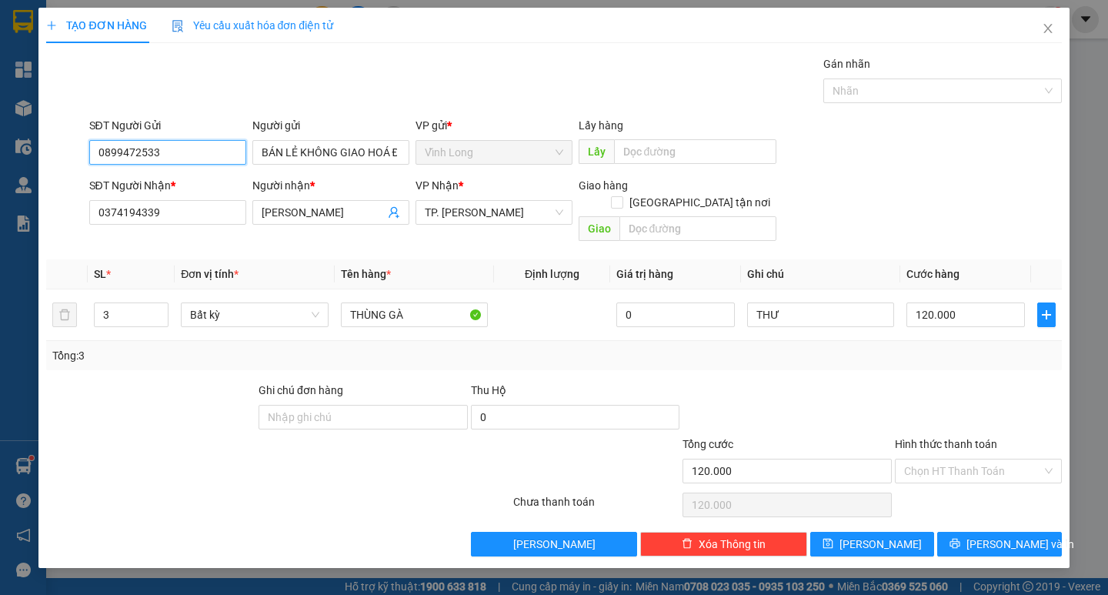
type input "0899472533"
click at [881, 355] on div "Transit Pickup Surcharge Ids Transit Deliver Surcharge Ids Transit Deliver Surc…" at bounding box center [553, 305] width 1015 height 501
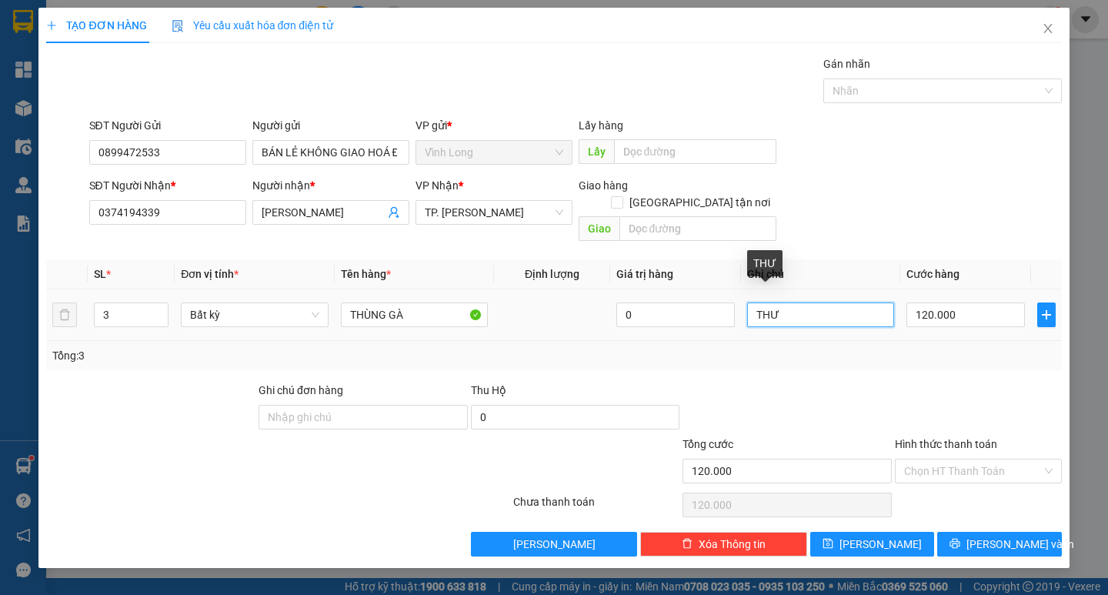
click at [824, 302] on input "THƯ" at bounding box center [820, 314] width 147 height 25
click at [961, 347] on div "Tổng: 3" at bounding box center [553, 355] width 1002 height 17
click at [955, 459] on input "Hình thức thanh toán" at bounding box center [973, 470] width 138 height 23
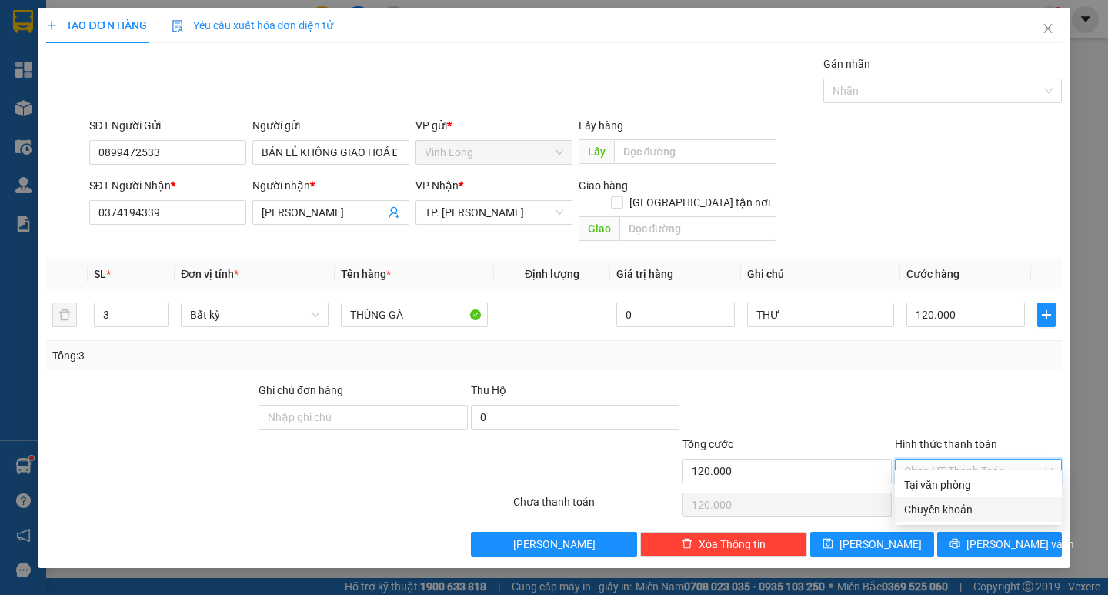
click at [975, 507] on div "Chuyển khoản" at bounding box center [978, 509] width 148 height 17
type input "0"
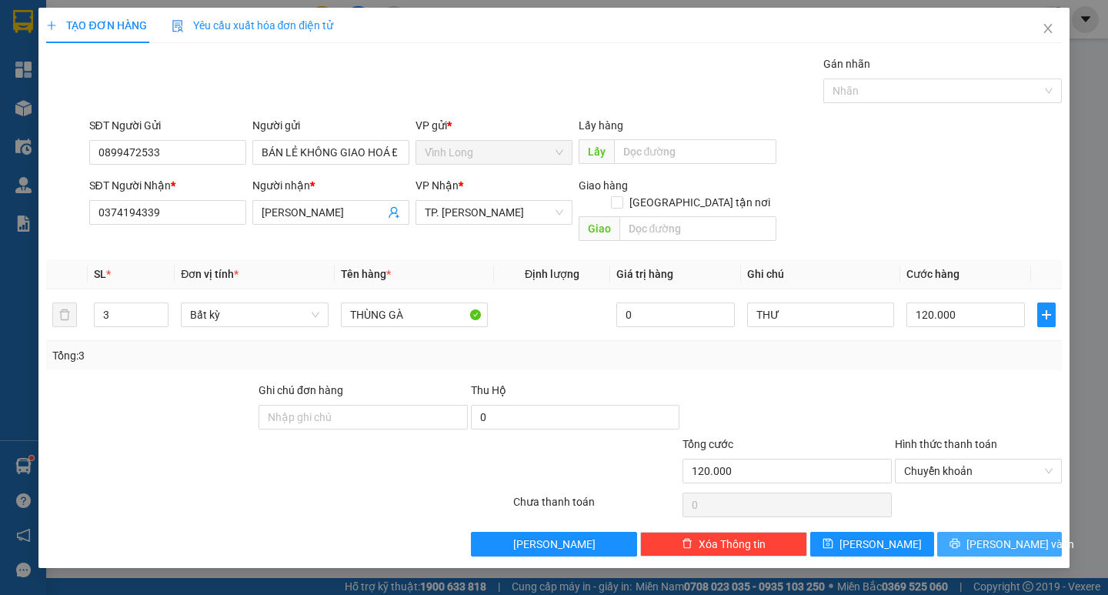
click at [999, 535] on span "[PERSON_NAME] và In" at bounding box center [1020, 543] width 108 height 17
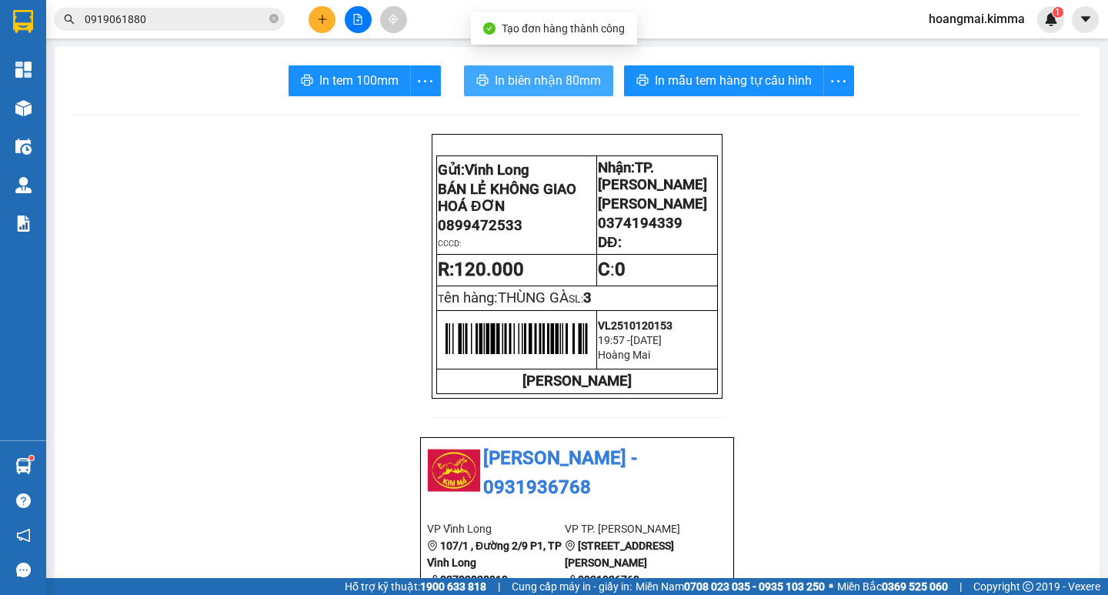
click at [562, 84] on span "In biên nhận 80mm" at bounding box center [548, 80] width 106 height 19
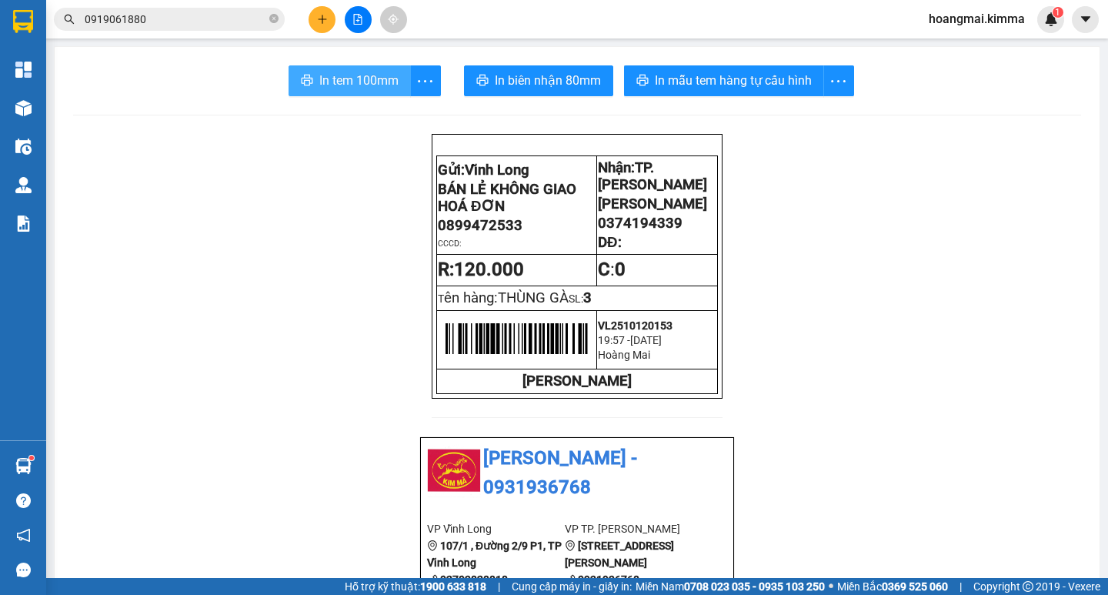
click at [326, 84] on span "In tem 100mm" at bounding box center [358, 80] width 79 height 19
